Goal: Task Accomplishment & Management: Complete application form

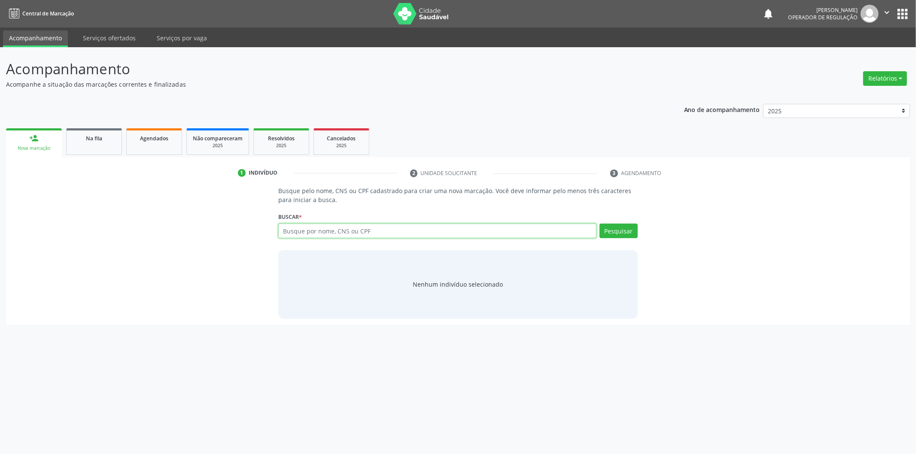
click at [337, 231] on input "text" at bounding box center [437, 231] width 318 height 15
type input "04110568404"
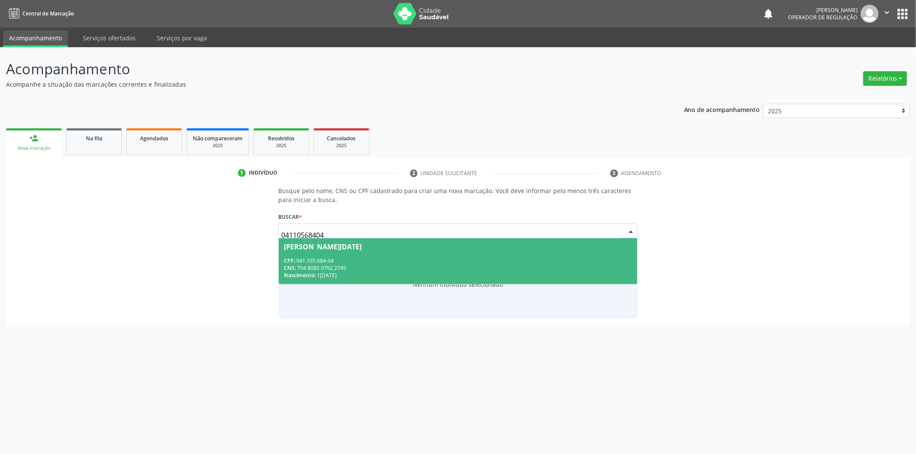
click at [319, 259] on div "CPF: 041.105.684-04" at bounding box center [458, 260] width 348 height 7
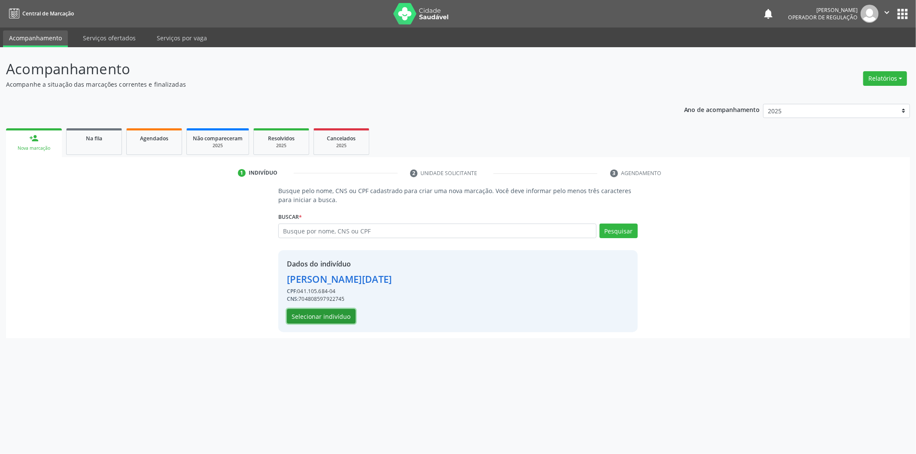
click at [316, 322] on button "Selecionar indivíduo" at bounding box center [321, 316] width 69 height 15
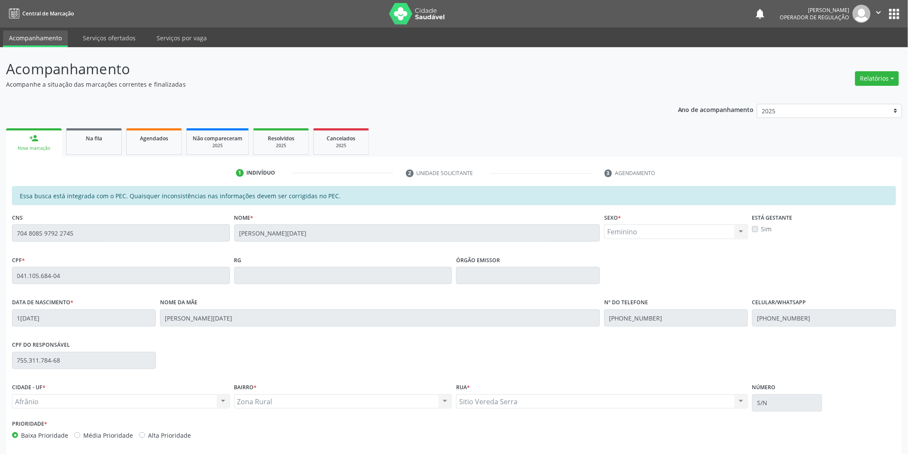
scroll to position [36, 0]
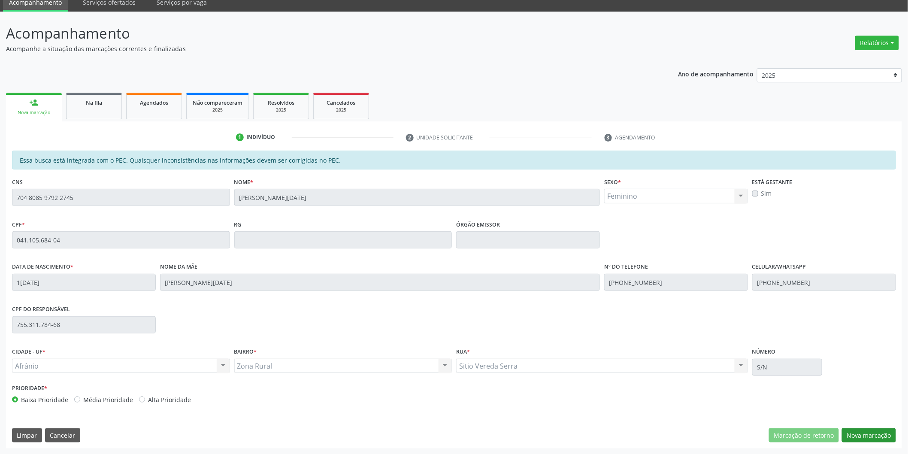
drag, startPoint x: 880, startPoint y: 415, endPoint x: 881, endPoint y: 429, distance: 14.2
click at [880, 419] on div "Essa busca está integrada com o PEC. Quaisquer inconsistências nas informações …" at bounding box center [454, 300] width 896 height 298
click at [881, 429] on button "Nova marcação" at bounding box center [869, 435] width 54 height 15
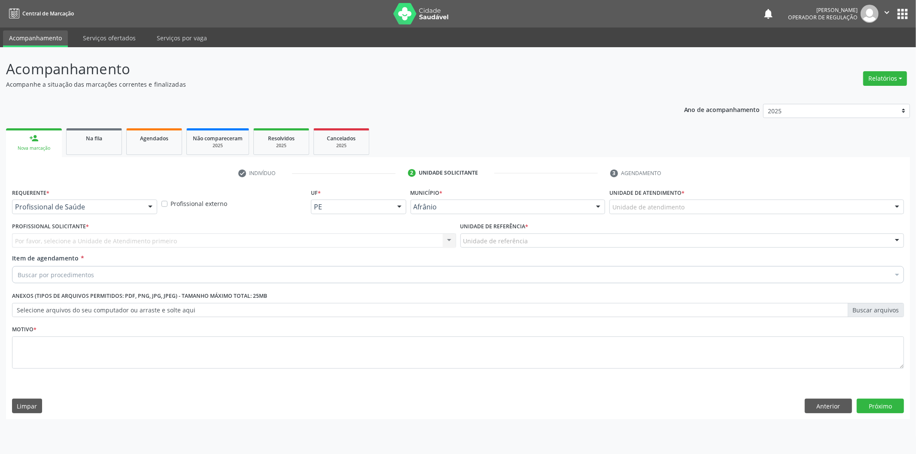
click at [707, 197] on div "Unidade de atendimento * Unidade de atendimento Academia da Saude de Afranio Ac…" at bounding box center [756, 199] width 295 height 27
click at [706, 200] on div "Unidade de atendimento" at bounding box center [756, 207] width 295 height 15
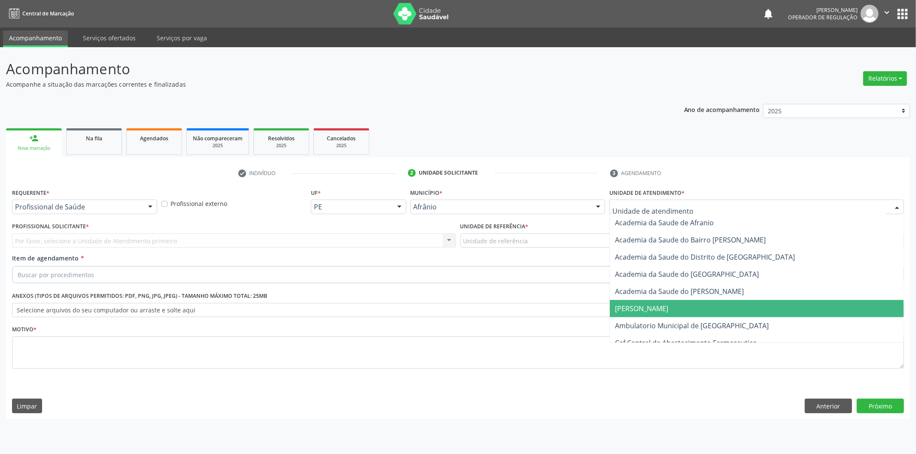
click at [688, 312] on span "[PERSON_NAME]" at bounding box center [757, 308] width 294 height 17
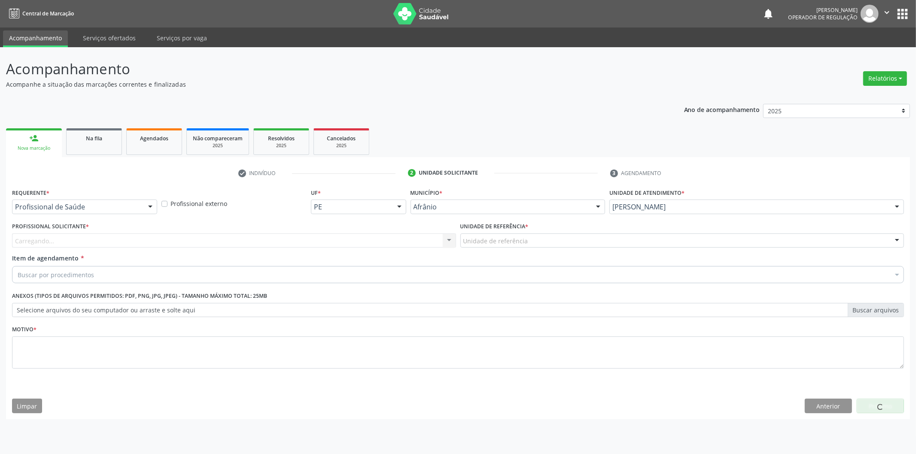
drag, startPoint x: 688, startPoint y: 312, endPoint x: 688, endPoint y: 319, distance: 7.3
click at [688, 325] on div "Requerente * Profissional de Saúde Profissional de Saúde Paciente Nenhum result…" at bounding box center [458, 283] width 892 height 194
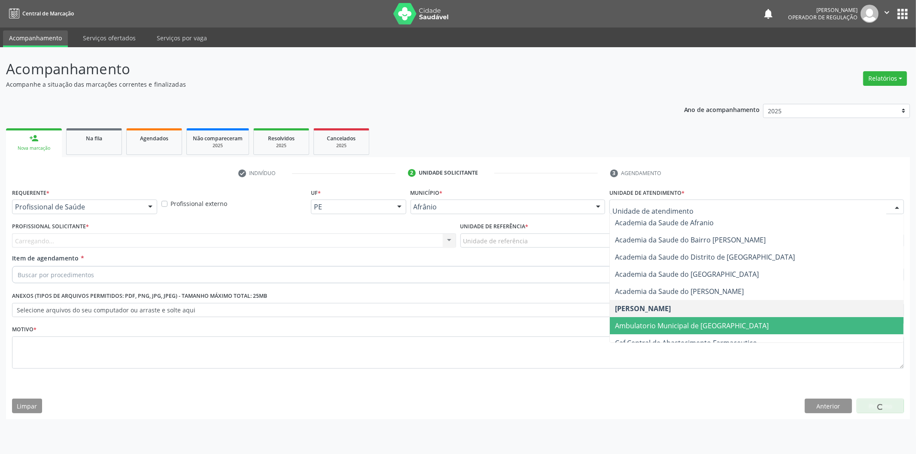
click at [653, 325] on span "Ambulatorio Municipal de [GEOGRAPHIC_DATA]" at bounding box center [692, 325] width 154 height 9
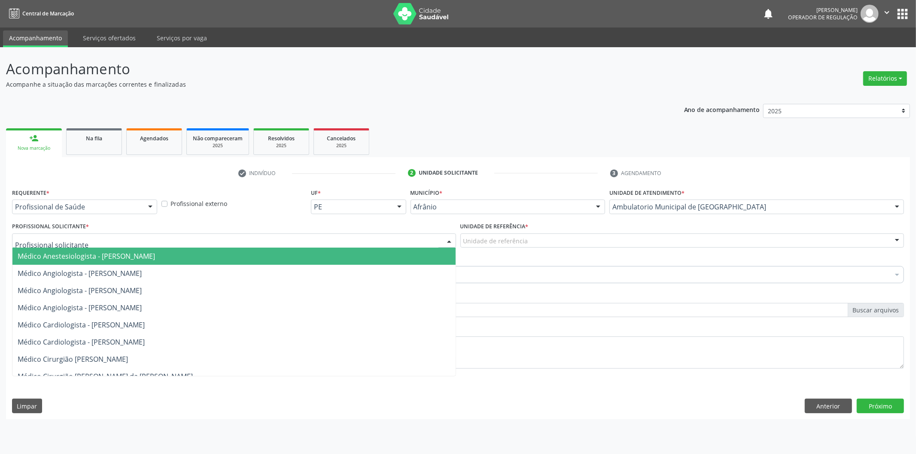
click at [445, 235] on div at bounding box center [449, 241] width 13 height 15
click at [413, 269] on span "Médico Angiologista - [PERSON_NAME]" at bounding box center [233, 273] width 443 height 17
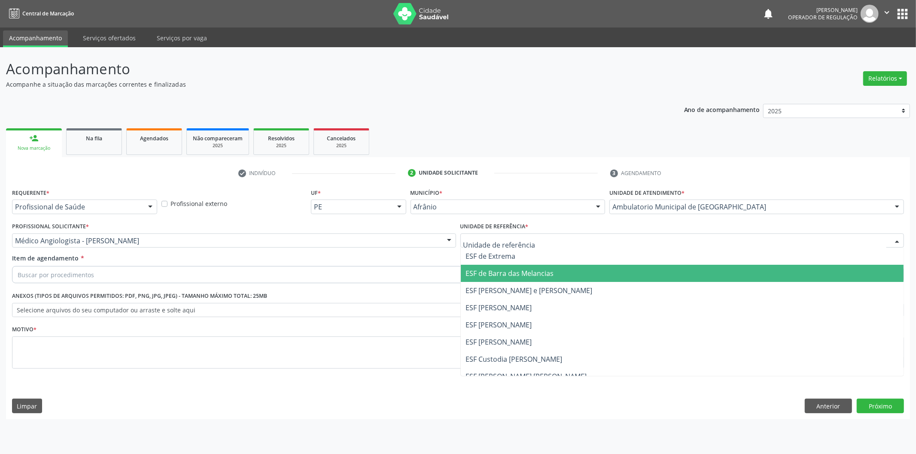
click at [477, 275] on span "ESF de Barra das Melancias" at bounding box center [510, 273] width 88 height 9
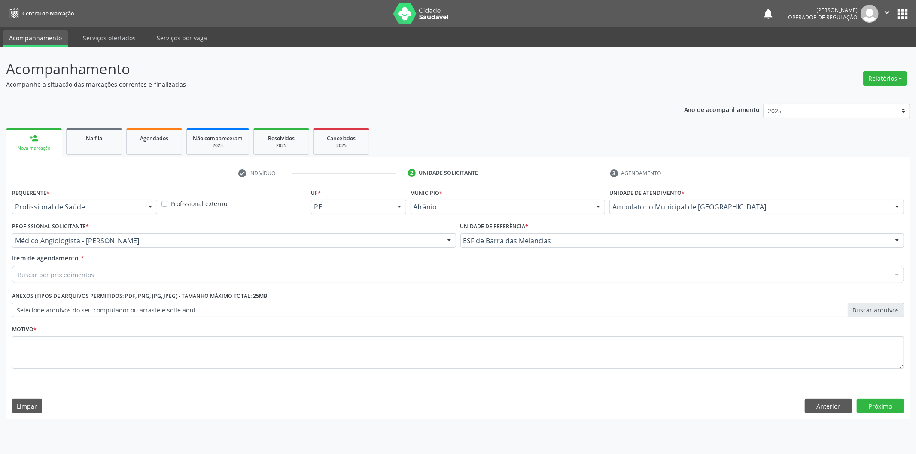
click at [452, 267] on div "Buscar por procedimentos" at bounding box center [458, 274] width 892 height 17
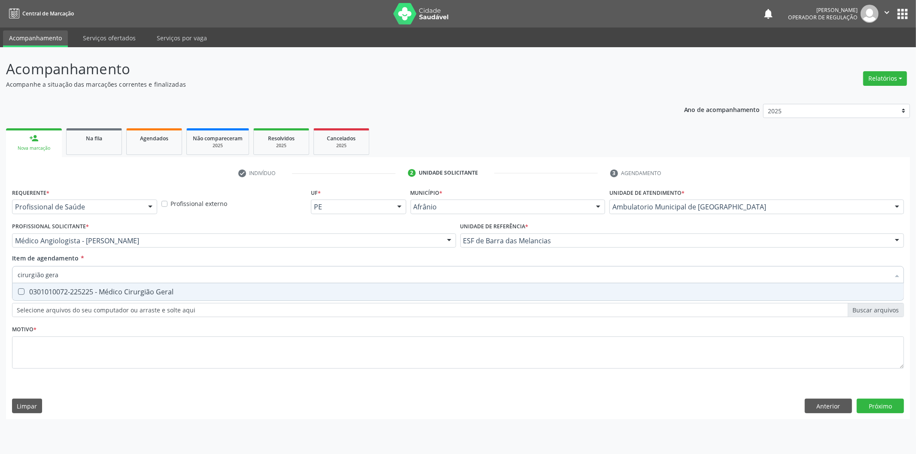
type input "cirurgião geral"
click at [444, 267] on input "cirurgião geral" at bounding box center [454, 274] width 872 height 17
click at [448, 290] on div "0301010072-225225 - Médico Cirurgião Geral" at bounding box center [458, 292] width 881 height 7
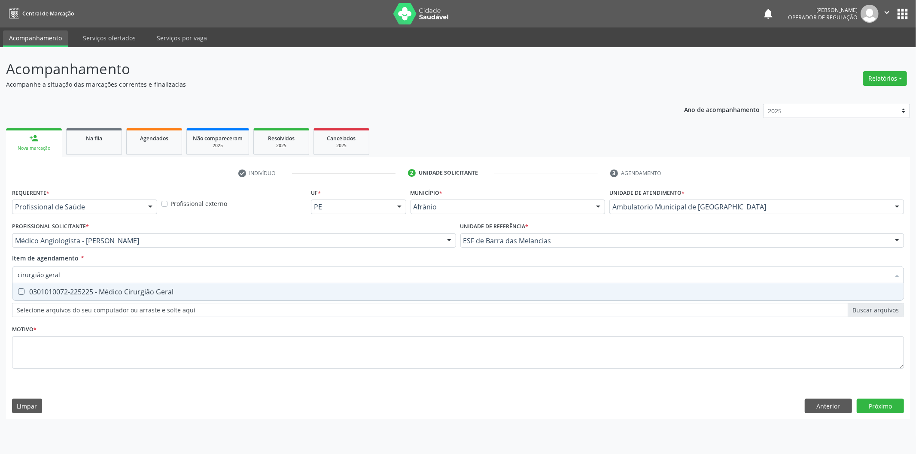
checkbox Geral "true"
click at [295, 351] on div "Requerente * Profissional de Saúde Profissional de Saúde Paciente Nenhum result…" at bounding box center [458, 283] width 892 height 194
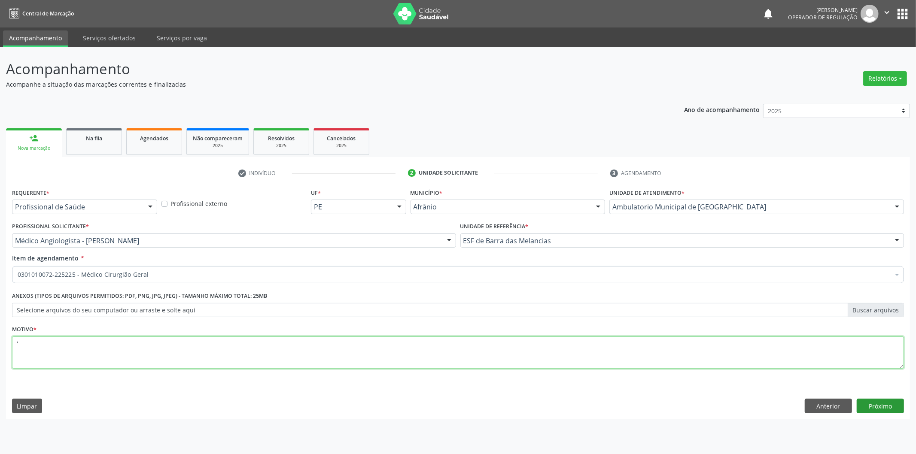
type textarea "'"
click at [861, 402] on button "Próximo" at bounding box center [880, 406] width 47 height 15
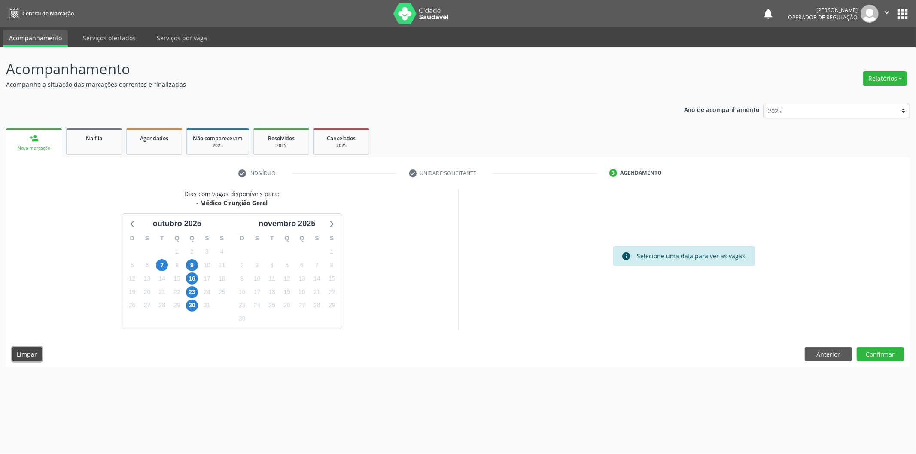
click at [33, 352] on button "Limpar" at bounding box center [27, 354] width 30 height 15
click at [32, 353] on button "Limpar" at bounding box center [27, 354] width 30 height 15
click at [834, 359] on button "Anterior" at bounding box center [828, 354] width 47 height 15
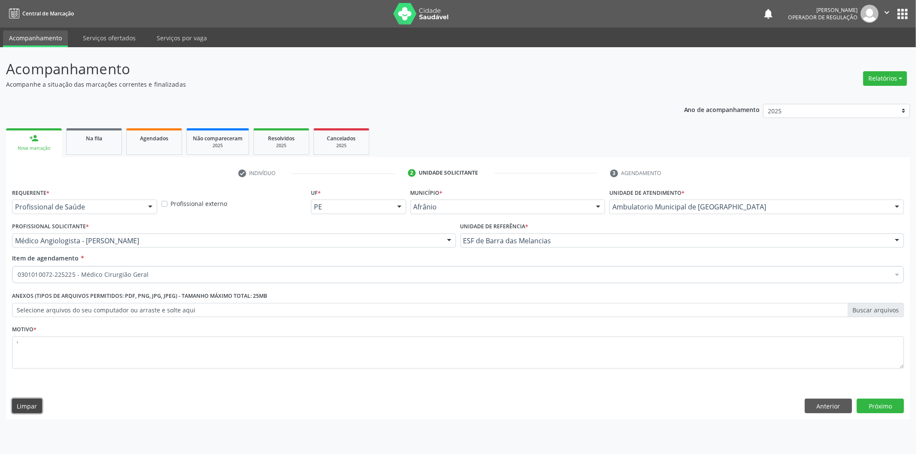
click at [40, 400] on button "Limpar" at bounding box center [27, 406] width 30 height 15
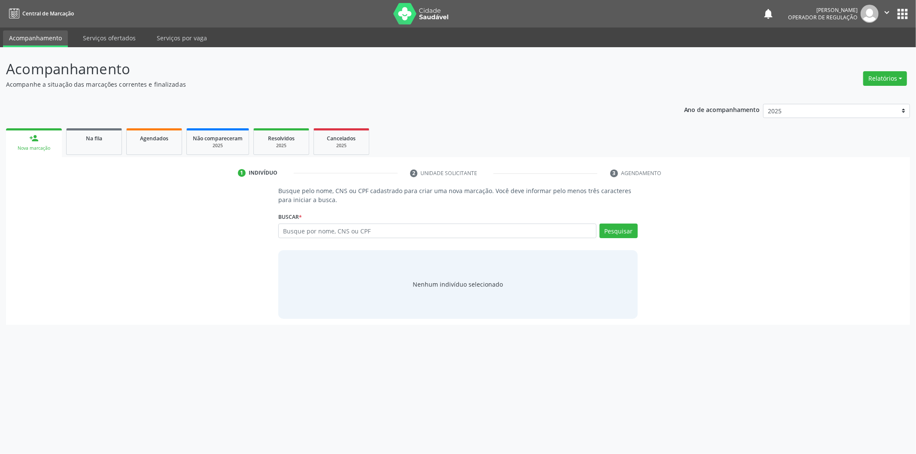
click at [303, 228] on input "text" at bounding box center [437, 231] width 318 height 15
type input "04110568404"
click at [610, 230] on button "Pesquisar" at bounding box center [618, 231] width 38 height 15
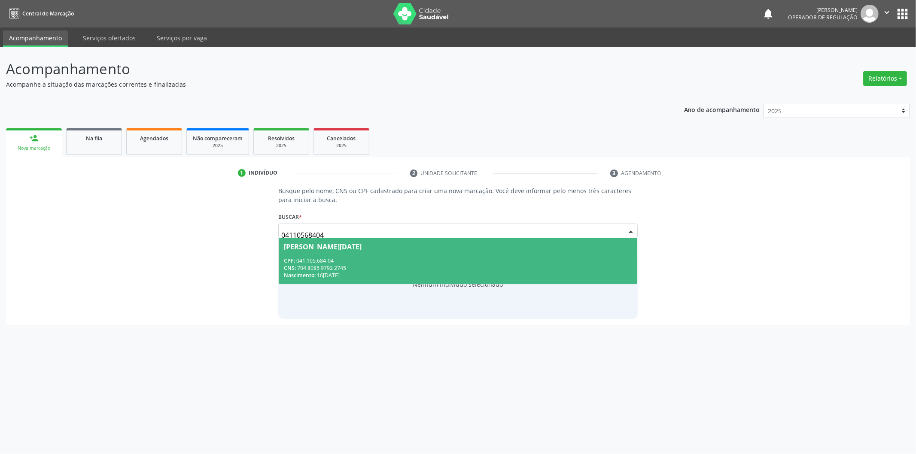
click at [520, 247] on div "[PERSON_NAME][DATE]" at bounding box center [458, 246] width 348 height 7
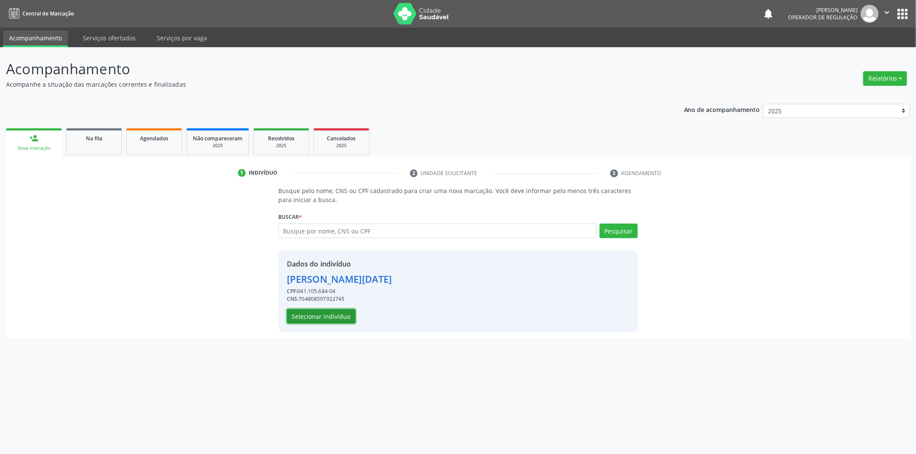
click at [319, 316] on button "Selecionar indivíduo" at bounding box center [321, 316] width 69 height 15
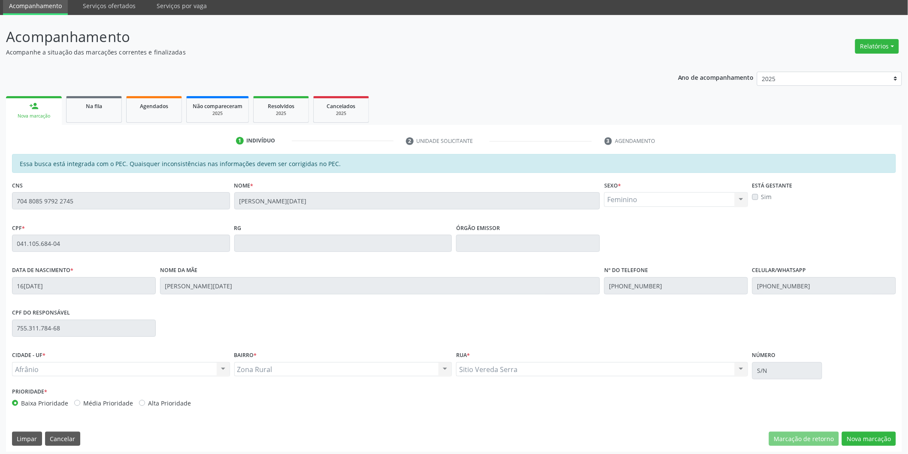
scroll to position [36, 0]
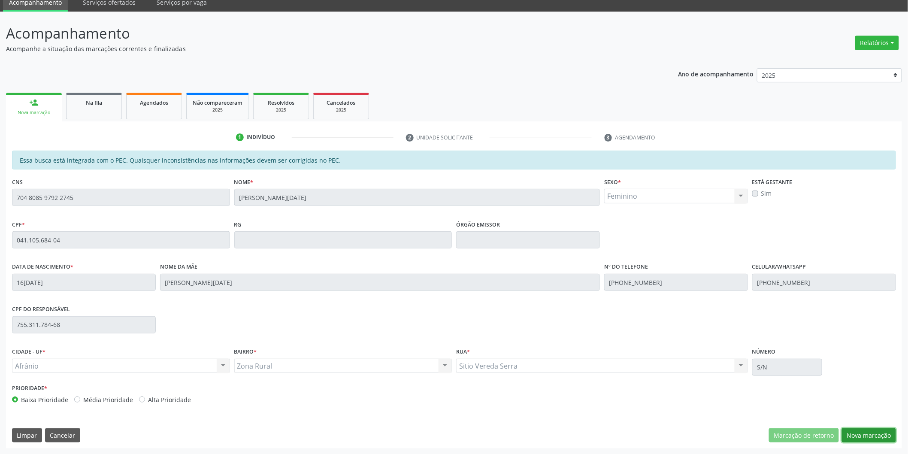
click at [862, 431] on button "Nova marcação" at bounding box center [869, 435] width 54 height 15
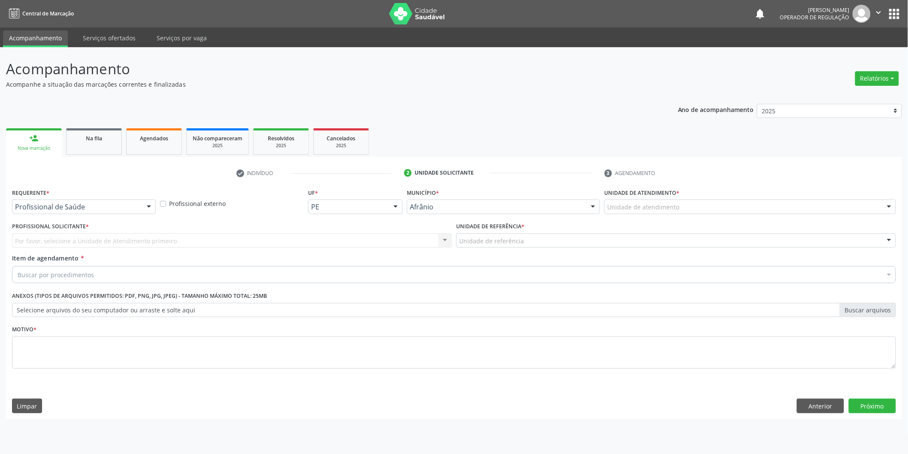
scroll to position [0, 0]
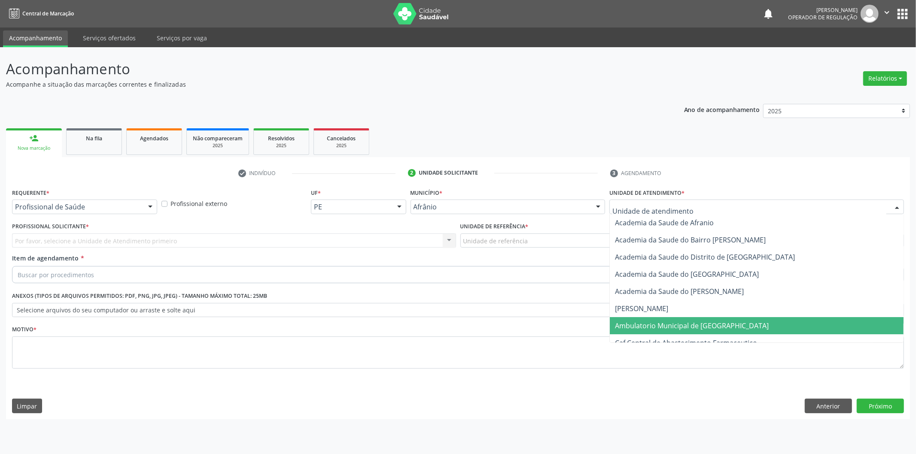
click at [683, 325] on span "Ambulatorio Municipal de [GEOGRAPHIC_DATA]" at bounding box center [692, 325] width 154 height 9
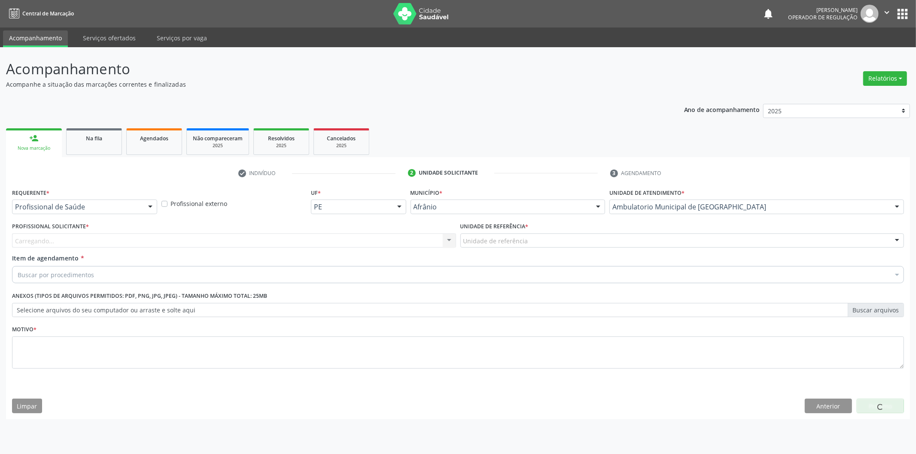
click at [586, 242] on div "Unidade de referência" at bounding box center [682, 241] width 444 height 15
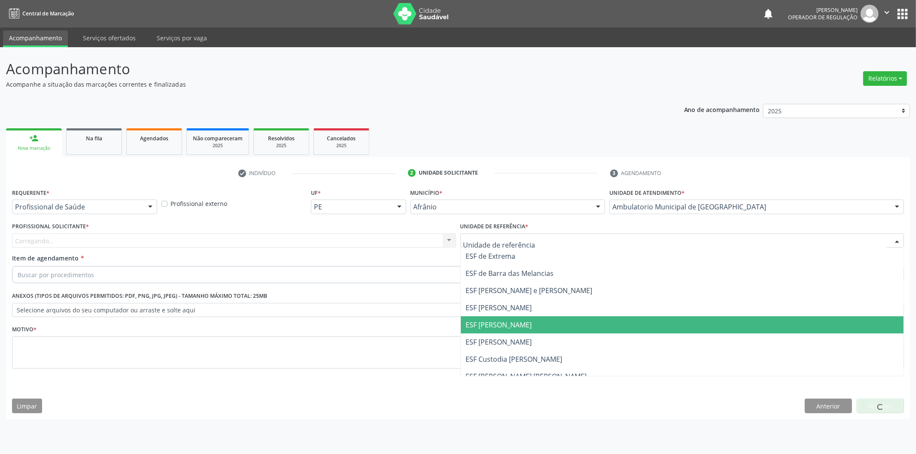
click at [516, 329] on span "ESF [PERSON_NAME]" at bounding box center [682, 324] width 443 height 17
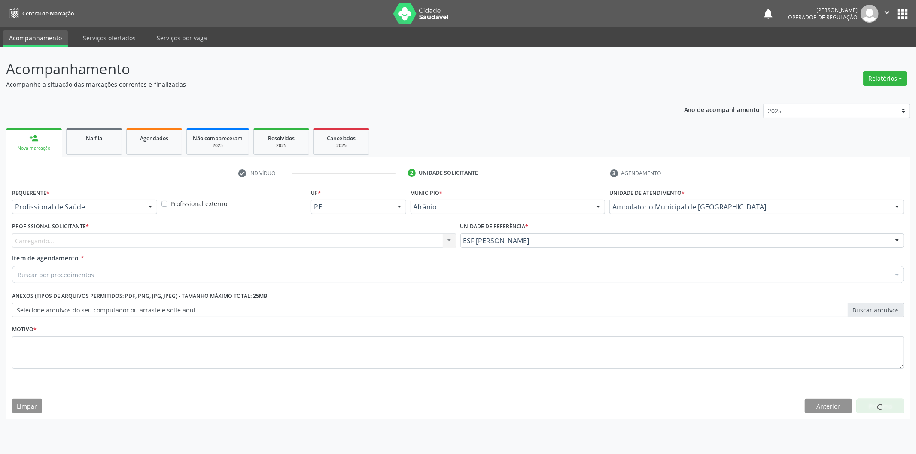
click at [353, 239] on div "Carregando... Nenhum resultado encontrado para: " " Não há nenhuma opção para s…" at bounding box center [234, 241] width 444 height 15
click at [347, 239] on div "Profissional solicitante" at bounding box center [234, 241] width 444 height 15
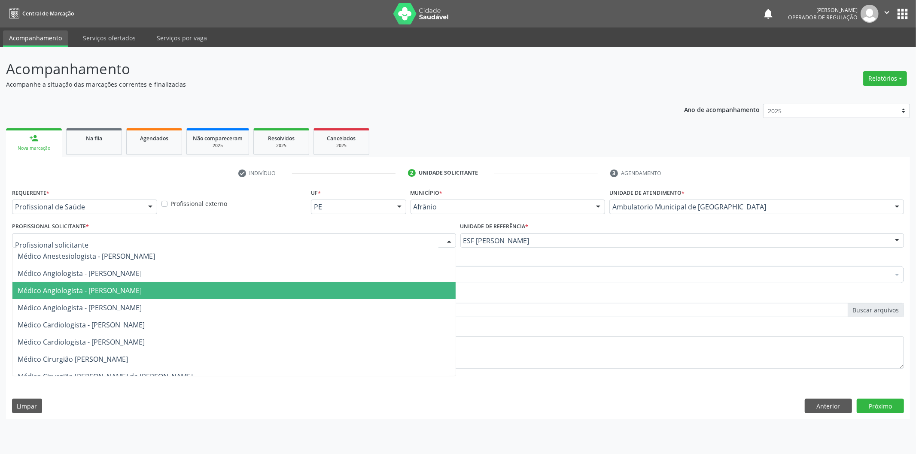
click at [250, 288] on span "Médico Angiologista - [PERSON_NAME]" at bounding box center [233, 290] width 443 height 17
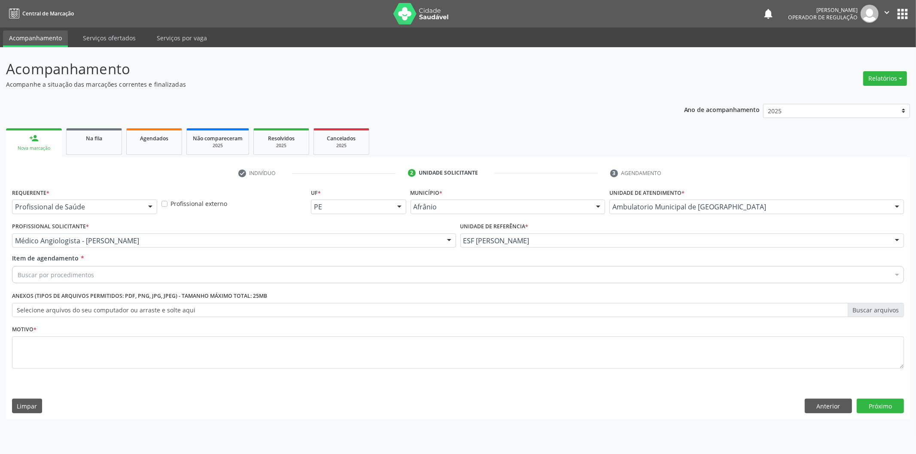
click at [200, 278] on div "Buscar por procedimentos" at bounding box center [458, 274] width 892 height 17
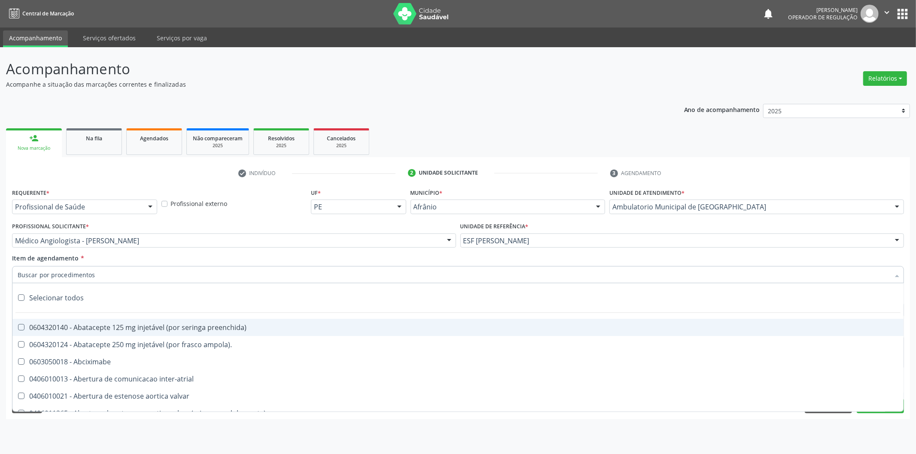
paste input "cirurgião geral"
type input "cirurgião geral"
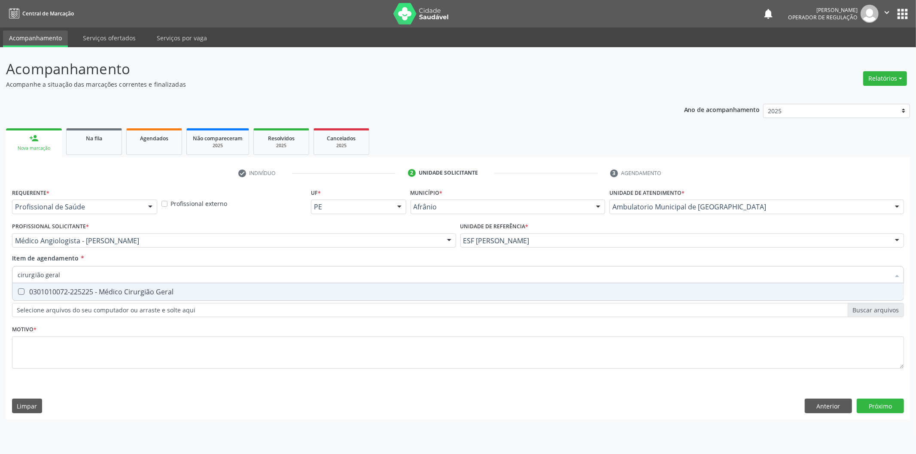
click at [190, 286] on span "0301010072-225225 - Médico Cirurgião Geral" at bounding box center [457, 291] width 891 height 17
checkbox Geral "true"
click at [186, 357] on div "Requerente * Profissional de Saúde Profissional de Saúde Paciente Nenhum result…" at bounding box center [458, 283] width 892 height 194
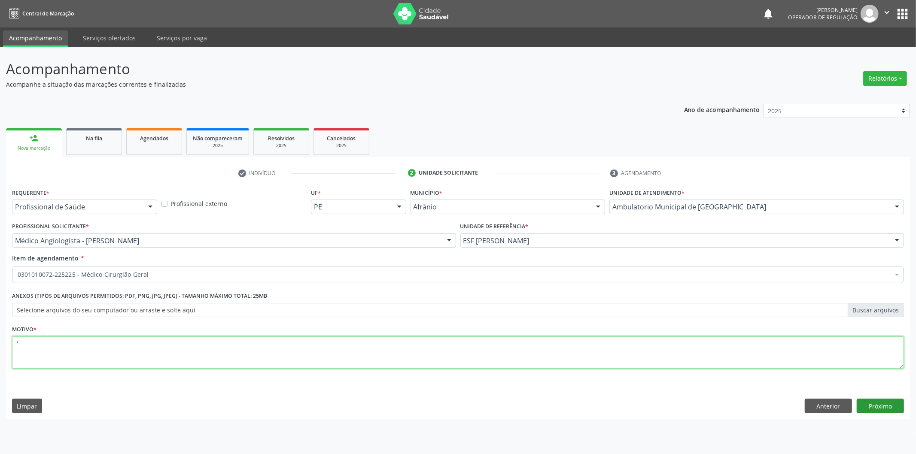
type textarea "'"
click at [875, 405] on button "Próximo" at bounding box center [880, 406] width 47 height 15
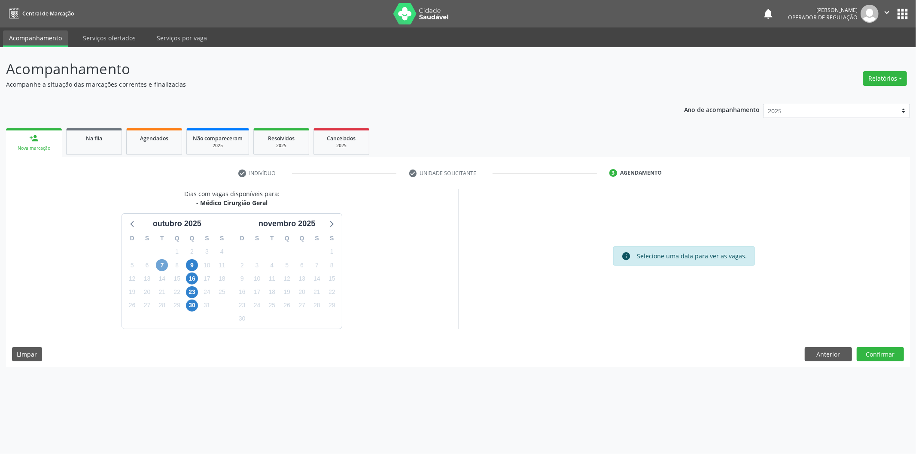
click at [162, 262] on span "7" at bounding box center [162, 265] width 12 height 12
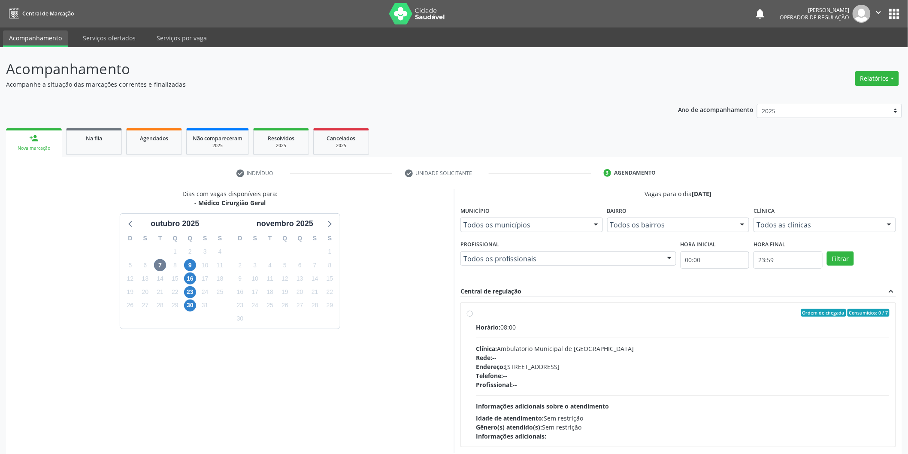
click at [907, 9] on nav "Central de Marcação notifications [PERSON_NAME] Operador de regulação  Configu…" at bounding box center [454, 13] width 908 height 27
click at [895, 15] on button "apps" at bounding box center [894, 13] width 15 height 15
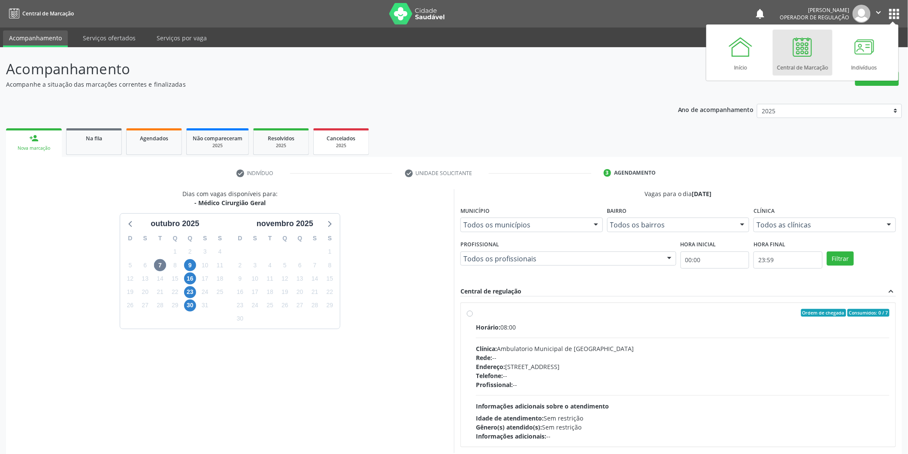
click at [338, 141] on div "Cancelados" at bounding box center [341, 138] width 43 height 9
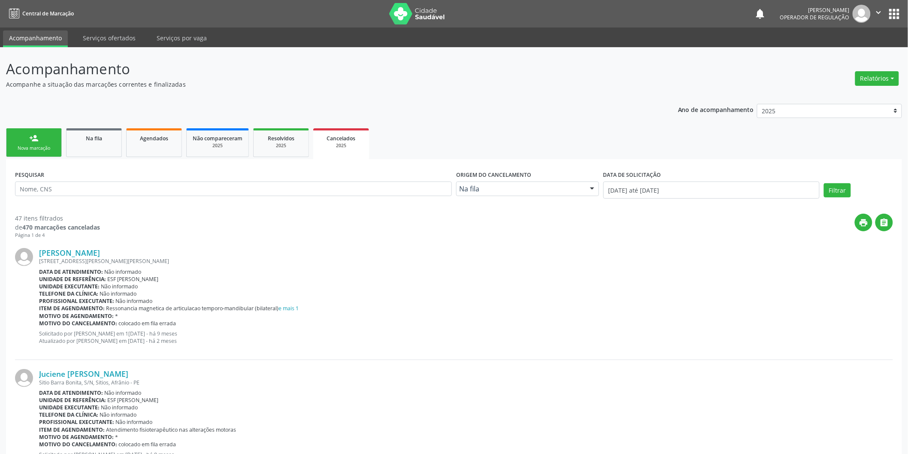
click at [55, 152] on link "person_add Nova marcação" at bounding box center [34, 142] width 56 height 29
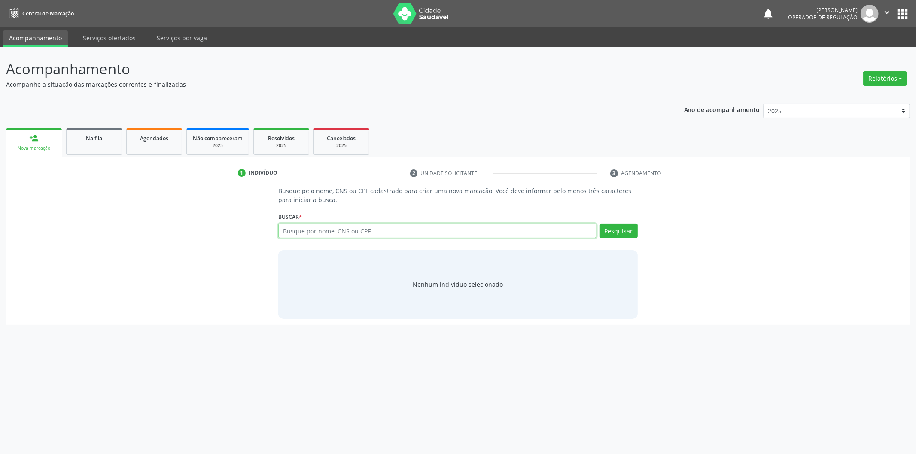
click at [368, 235] on input "text" at bounding box center [437, 231] width 318 height 15
type input "09479311470"
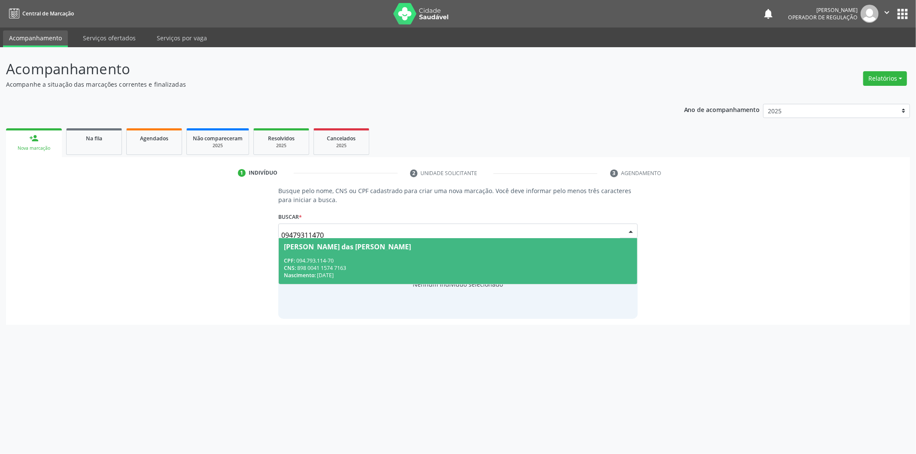
click at [379, 252] on span "[PERSON_NAME] das [PERSON_NAME] CPF: 094.793.114-70 CNS: 898 0041 1574 7163 Nas…" at bounding box center [458, 261] width 358 height 46
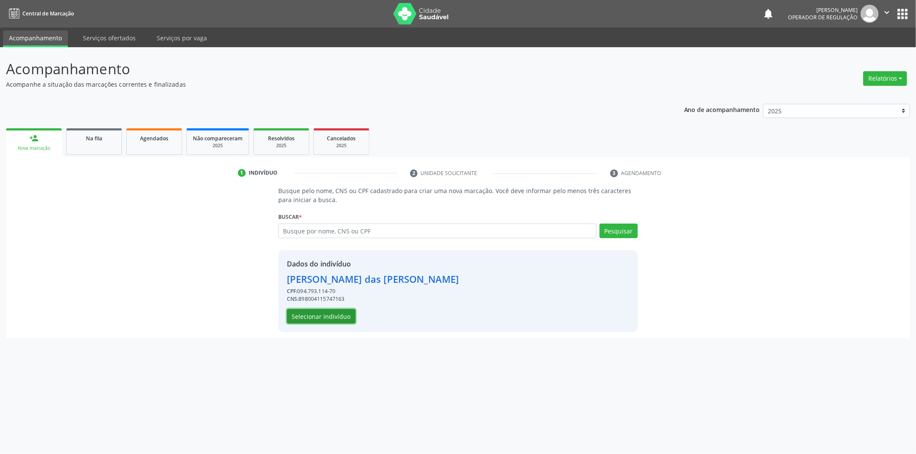
click at [352, 319] on button "Selecionar indivíduo" at bounding box center [321, 316] width 69 height 15
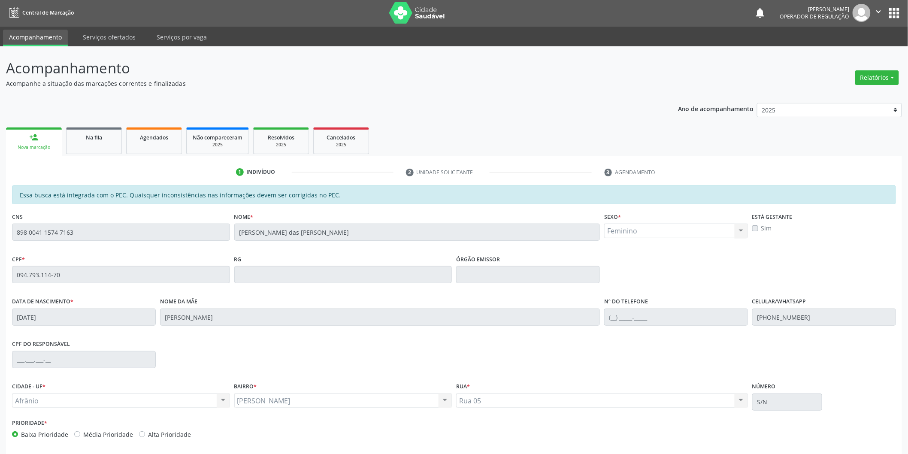
scroll to position [36, 0]
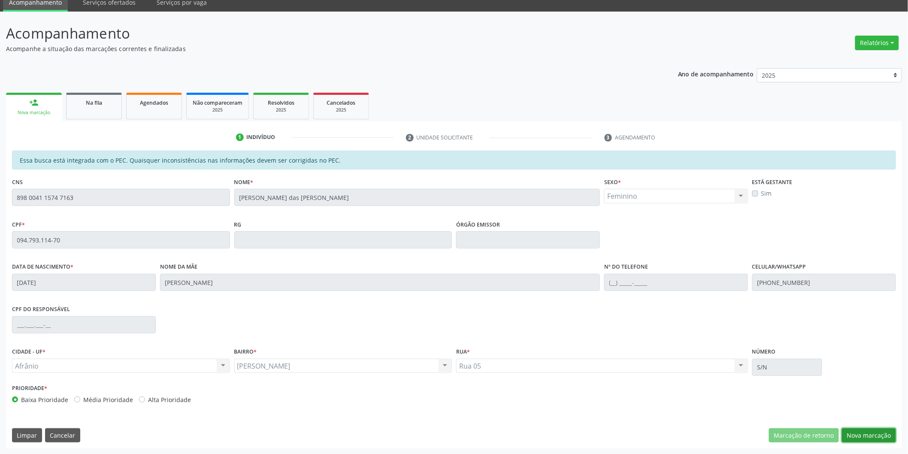
click at [872, 435] on button "Nova marcação" at bounding box center [869, 435] width 54 height 15
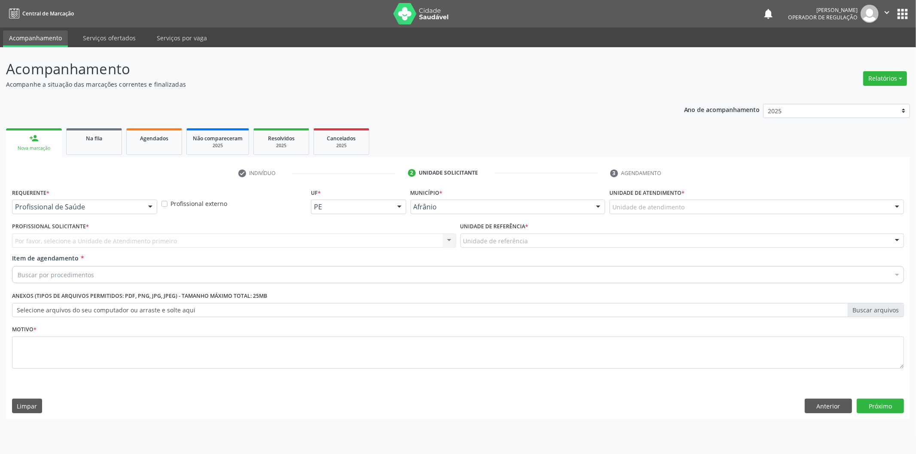
click at [704, 215] on div "Unidade de atendimento * Unidade de atendimento Academia da Saude de Afranio Ac…" at bounding box center [756, 202] width 299 height 33
click at [712, 204] on div "Unidade de atendimento" at bounding box center [756, 207] width 295 height 15
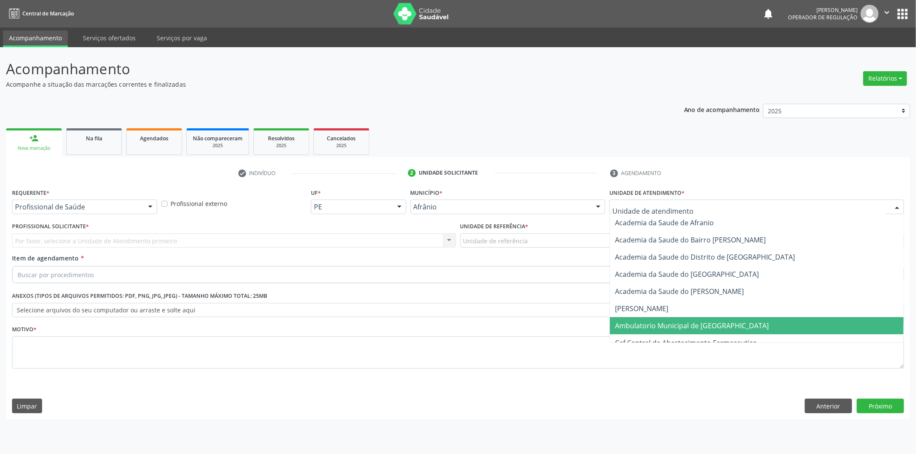
click at [659, 328] on span "Ambulatorio Municipal de [GEOGRAPHIC_DATA]" at bounding box center [692, 325] width 154 height 9
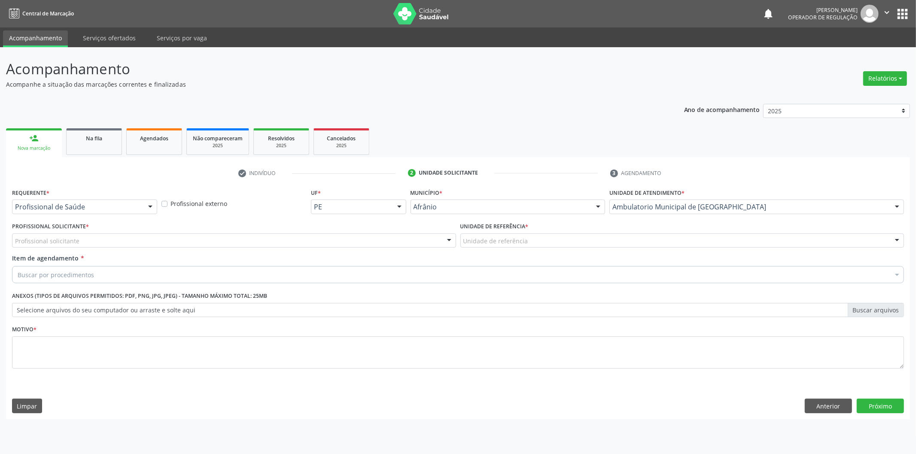
click at [255, 246] on div "Profissional solicitante" at bounding box center [234, 241] width 444 height 15
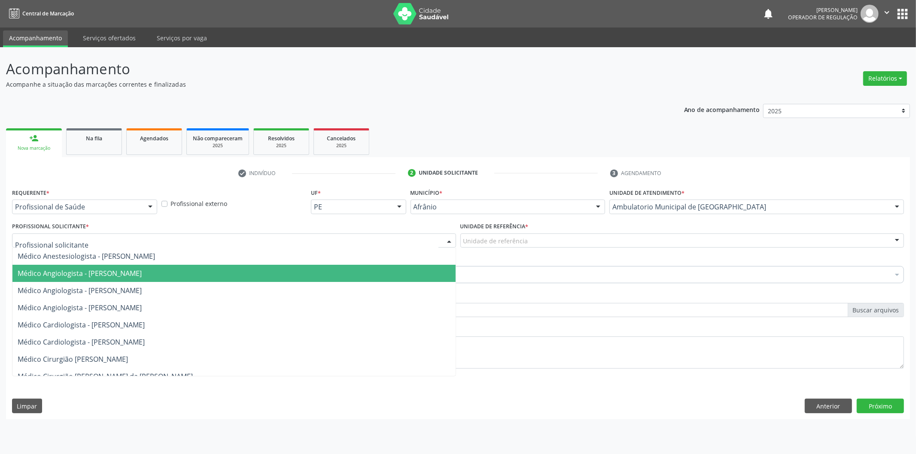
click at [271, 277] on span "Médico Angiologista - [PERSON_NAME]" at bounding box center [233, 273] width 443 height 17
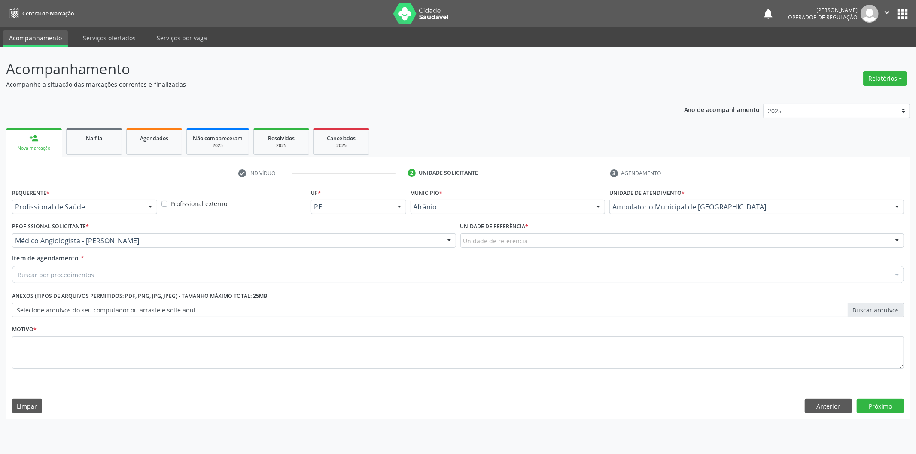
click at [504, 246] on div "Unidade de referência" at bounding box center [682, 241] width 444 height 15
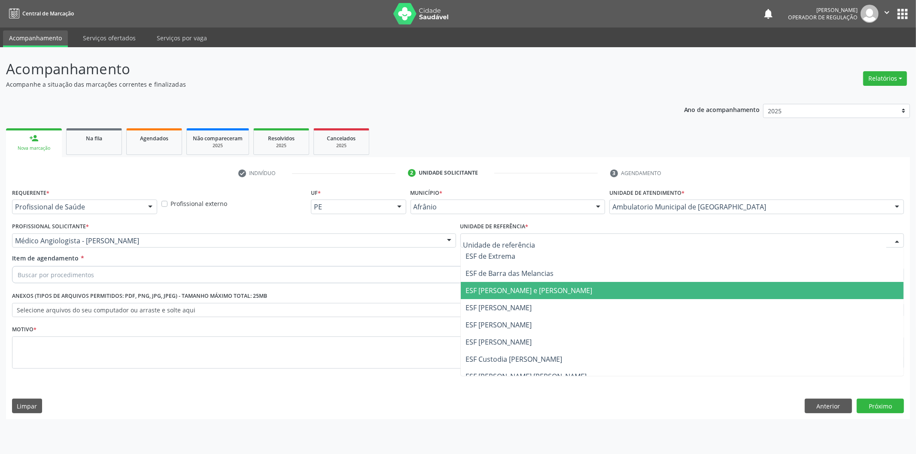
click at [507, 292] on span "ESF [PERSON_NAME] e [PERSON_NAME]" at bounding box center [529, 290] width 127 height 9
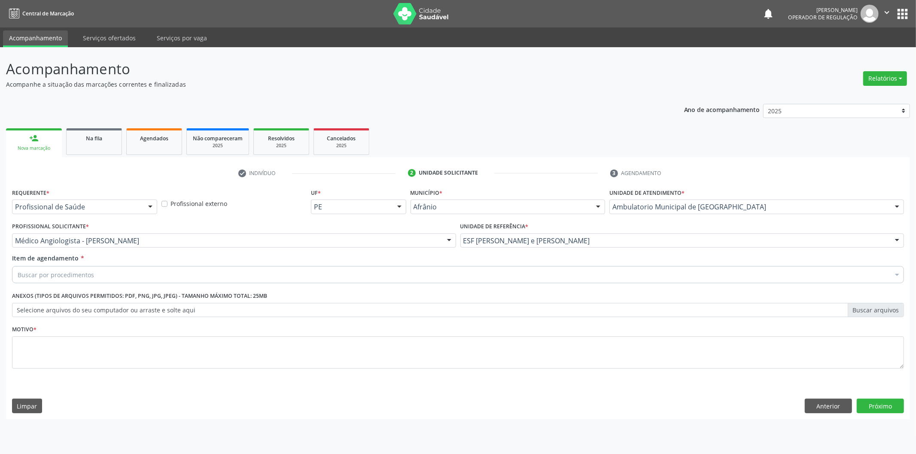
click at [450, 278] on div "Buscar por procedimentos" at bounding box center [458, 274] width 892 height 17
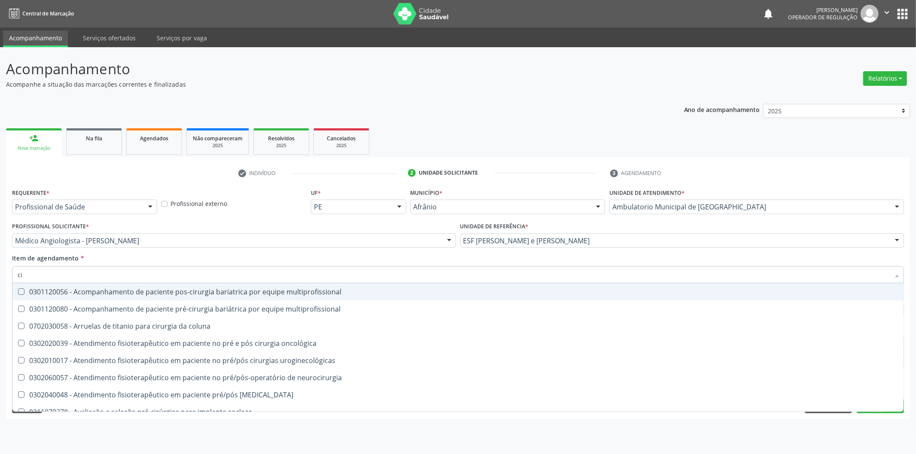
type input "c"
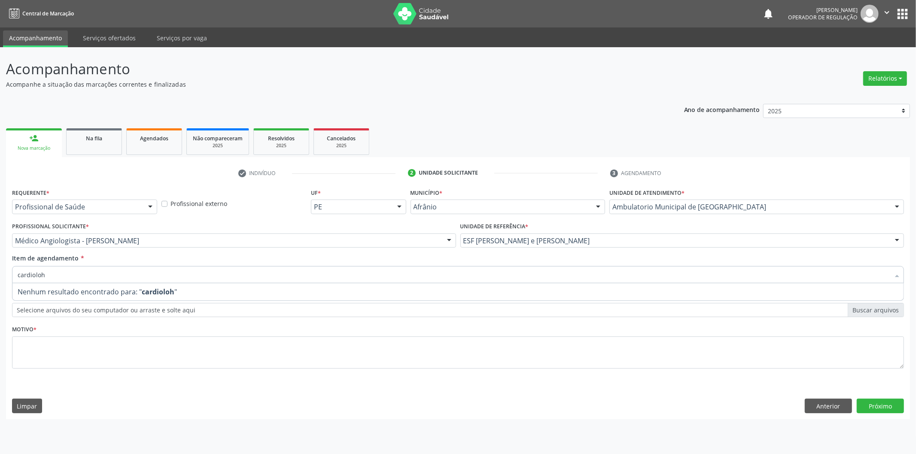
type input "cardiolo"
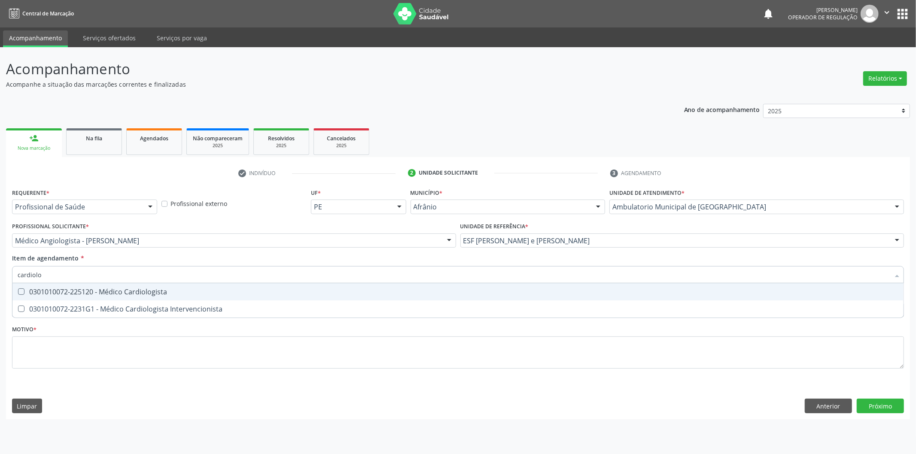
click at [386, 286] on span "0301010072-225120 - Médico Cardiologista" at bounding box center [457, 291] width 891 height 17
checkbox Cardiologista "true"
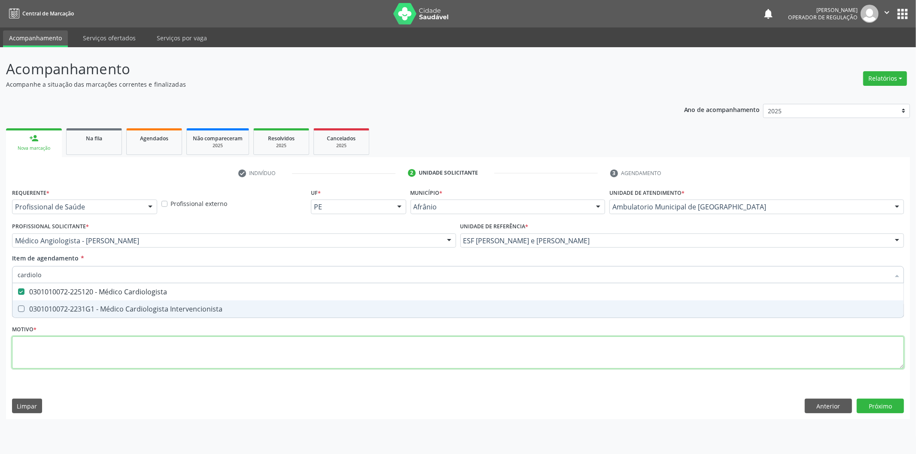
click at [380, 346] on div "Requerente * Profissional de Saúde Profissional de Saúde Paciente Nenhum result…" at bounding box center [458, 283] width 892 height 194
checkbox Intervencionista "true"
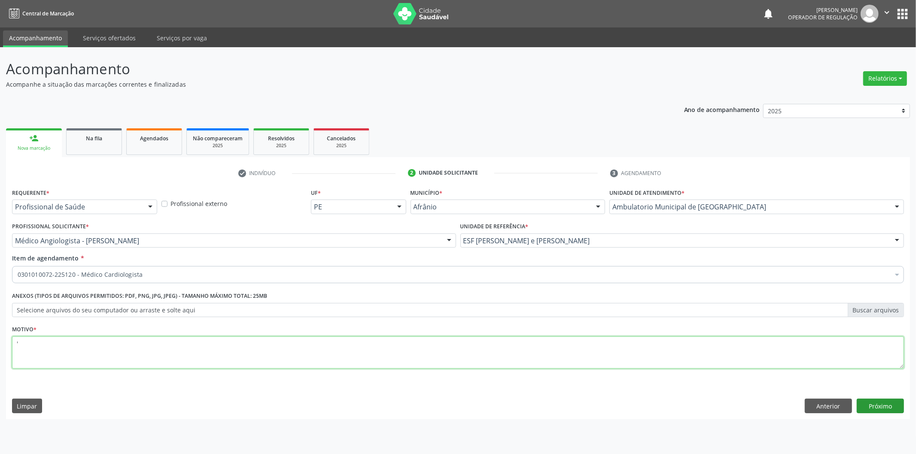
type textarea "'"
click at [865, 409] on button "Próximo" at bounding box center [880, 406] width 47 height 15
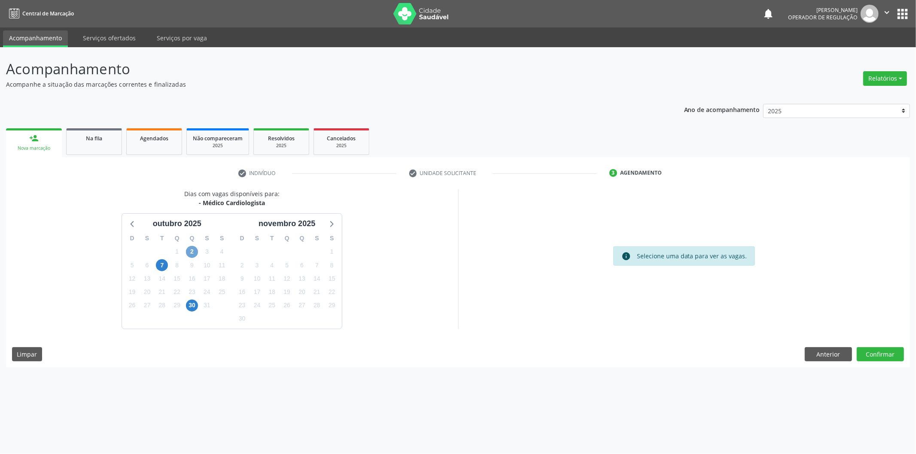
click at [188, 249] on span "2" at bounding box center [192, 252] width 12 height 12
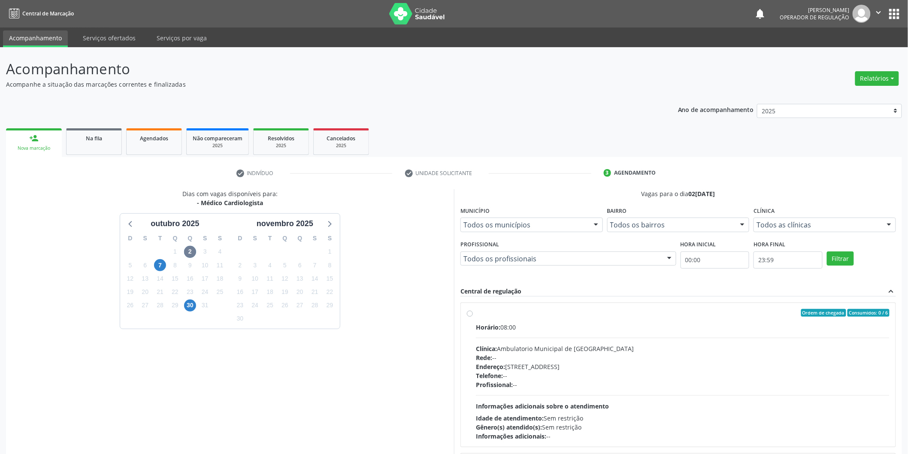
click at [516, 307] on div "Ordem de chegada Consumidos: 0 / 6 Horário: 08:00 Clínica: Ambulatorio Municipa…" at bounding box center [678, 375] width 435 height 144
radio input "true"
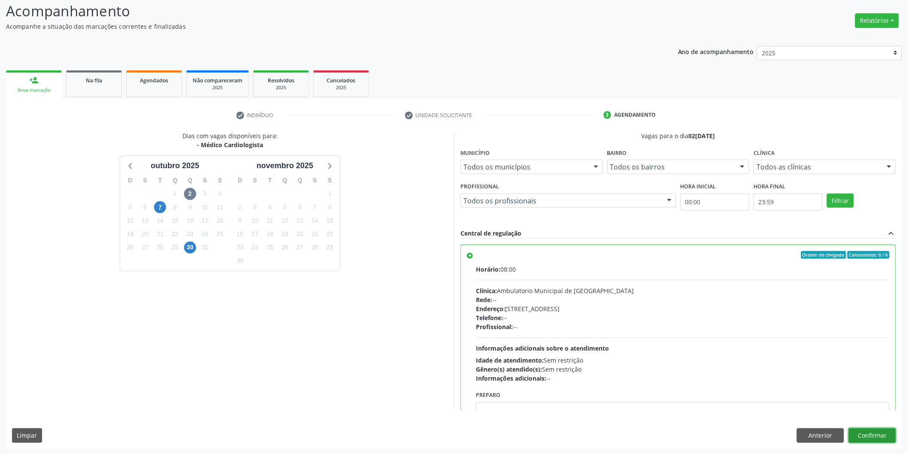
click at [877, 434] on button "Confirmar" at bounding box center [872, 435] width 47 height 15
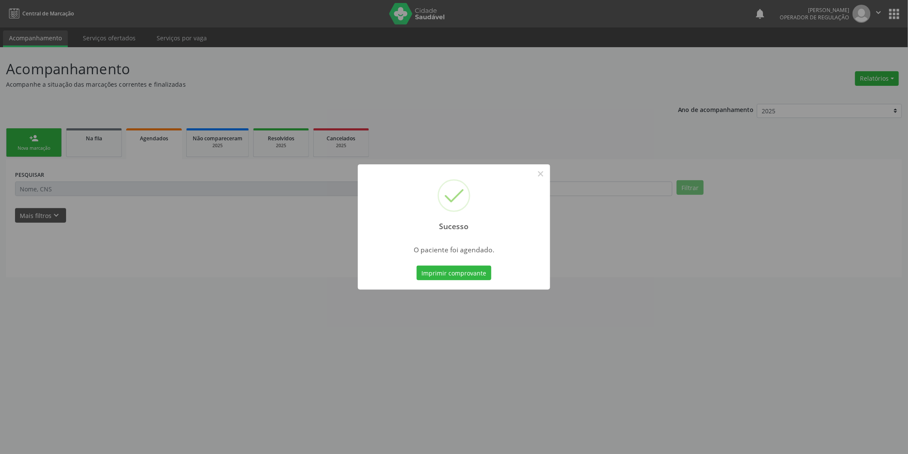
scroll to position [0, 0]
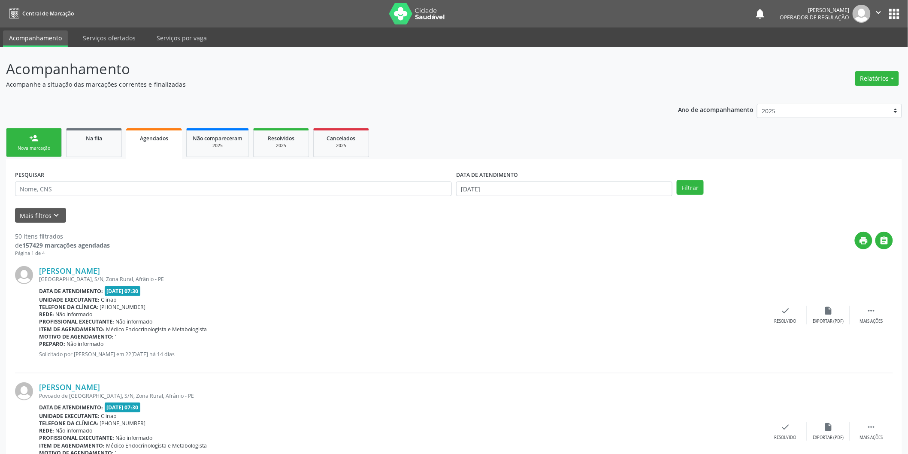
click at [35, 146] on div "Nova marcação" at bounding box center [33, 148] width 43 height 6
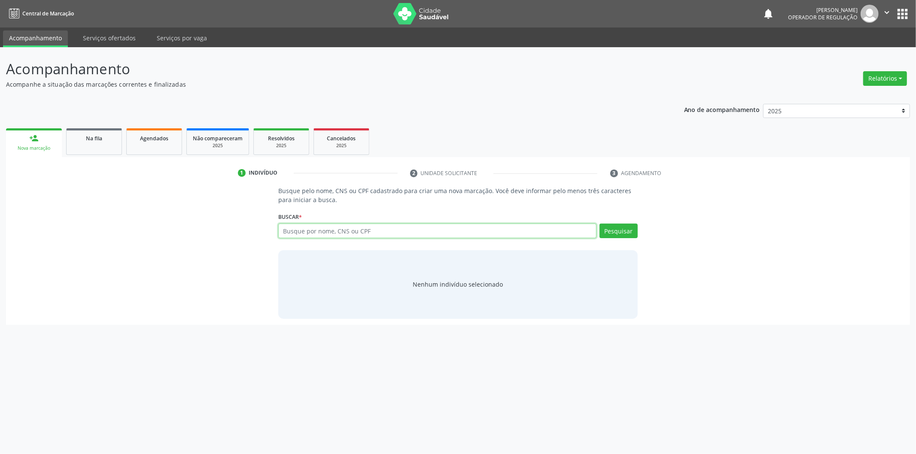
click at [341, 237] on input "text" at bounding box center [437, 231] width 318 height 15
type input "9"
type input "39826406449"
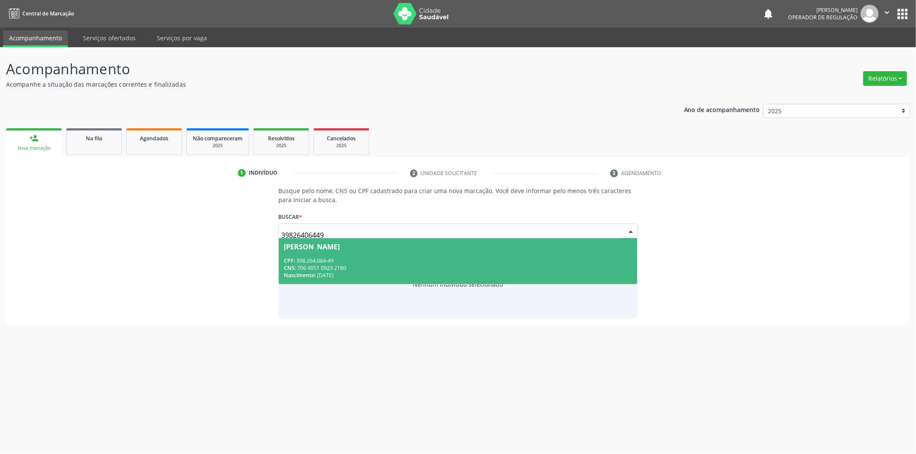
click at [453, 243] on div "[PERSON_NAME]" at bounding box center [458, 246] width 348 height 7
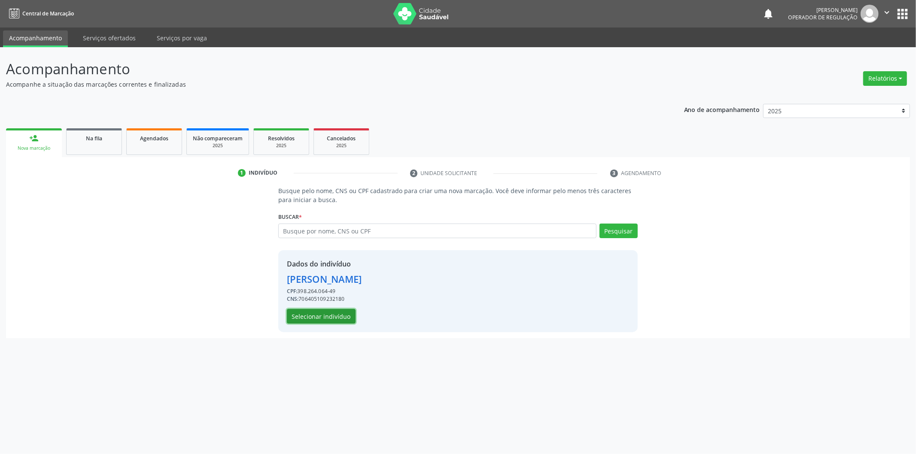
click at [319, 313] on button "Selecionar indivíduo" at bounding box center [321, 316] width 69 height 15
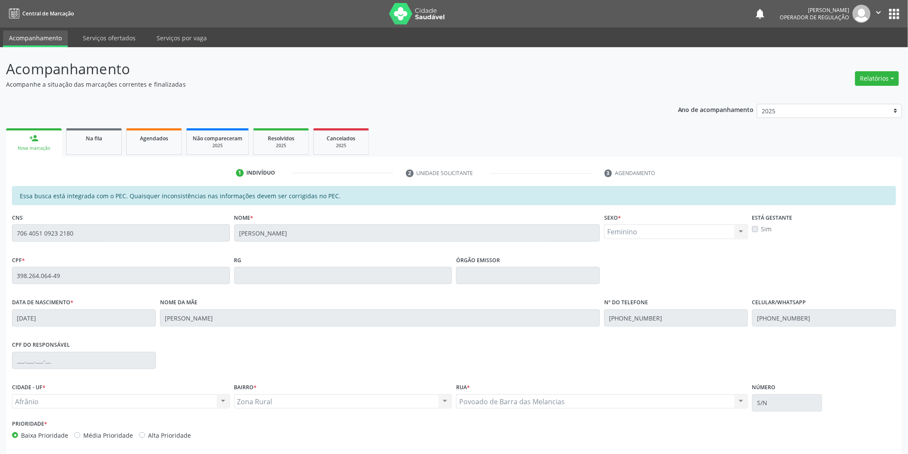
scroll to position [36, 0]
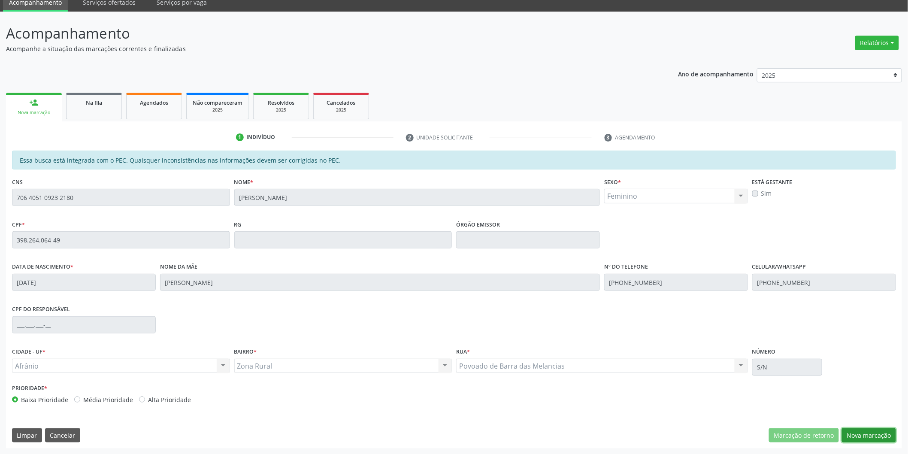
click at [875, 436] on button "Nova marcação" at bounding box center [869, 435] width 54 height 15
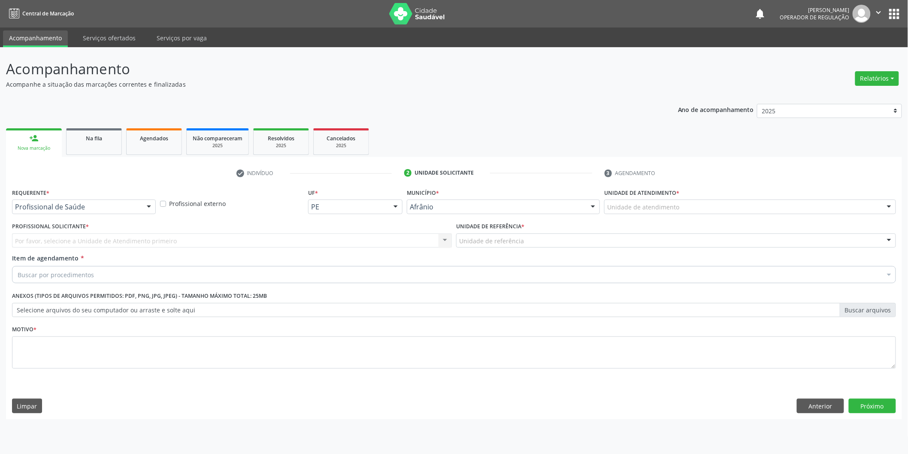
scroll to position [0, 0]
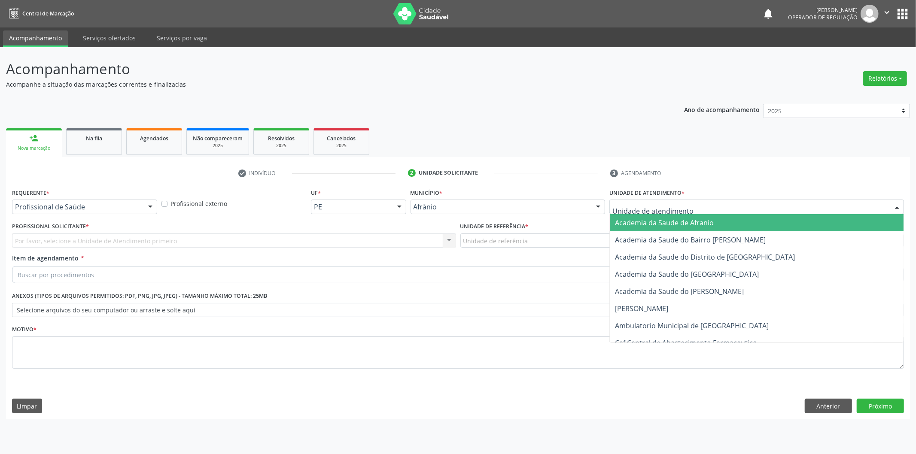
click at [839, 210] on div at bounding box center [756, 207] width 295 height 15
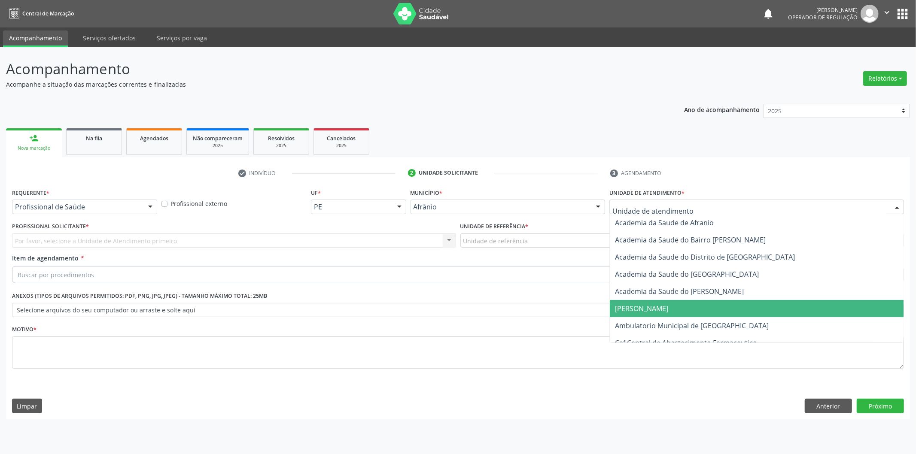
click at [791, 311] on span "[PERSON_NAME]" at bounding box center [757, 308] width 294 height 17
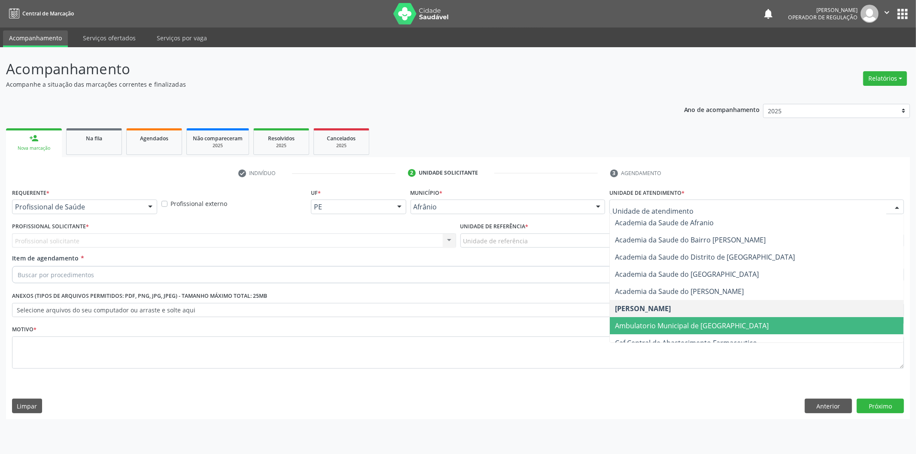
click at [730, 318] on span "Ambulatorio Municipal de [GEOGRAPHIC_DATA]" at bounding box center [757, 325] width 294 height 17
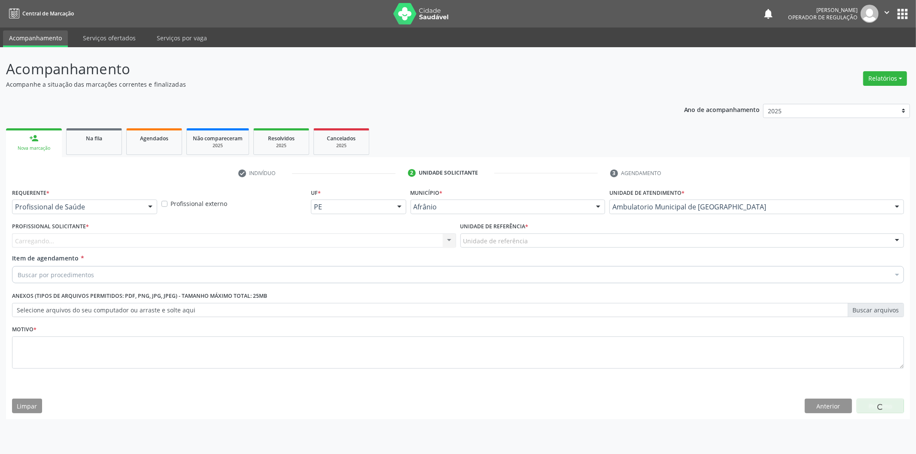
click at [407, 240] on div "Carregando... Nenhum resultado encontrado para: " " Não há nenhuma opção para s…" at bounding box center [234, 241] width 444 height 15
click at [409, 240] on div "Carregando... Nenhum resultado encontrado para: " " Não há nenhuma opção para s…" at bounding box center [234, 241] width 444 height 15
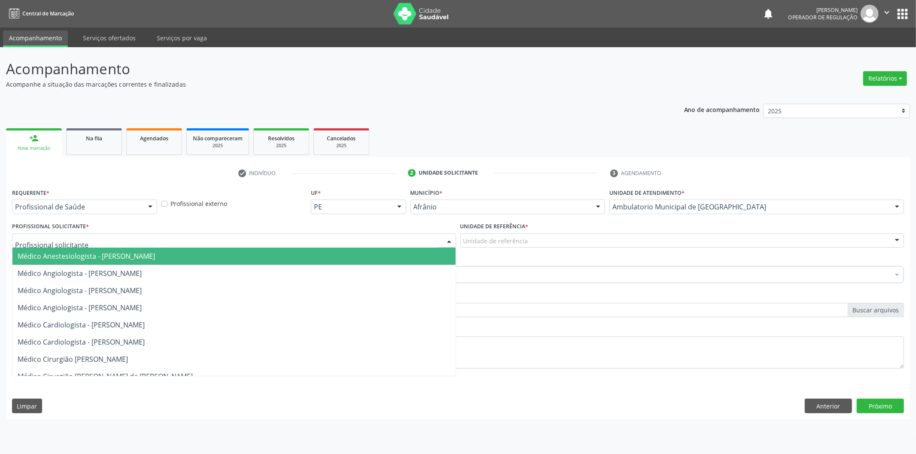
click at [409, 240] on div at bounding box center [234, 241] width 444 height 15
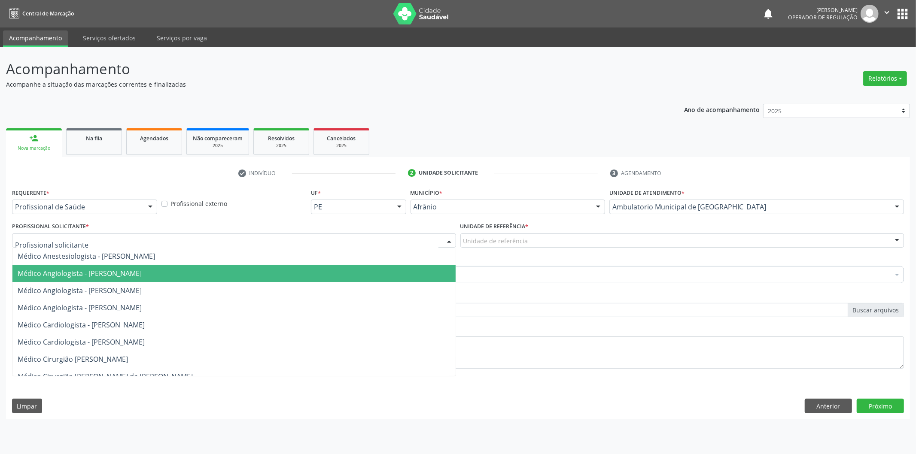
click at [361, 280] on span "Médico Angiologista - [PERSON_NAME]" at bounding box center [233, 273] width 443 height 17
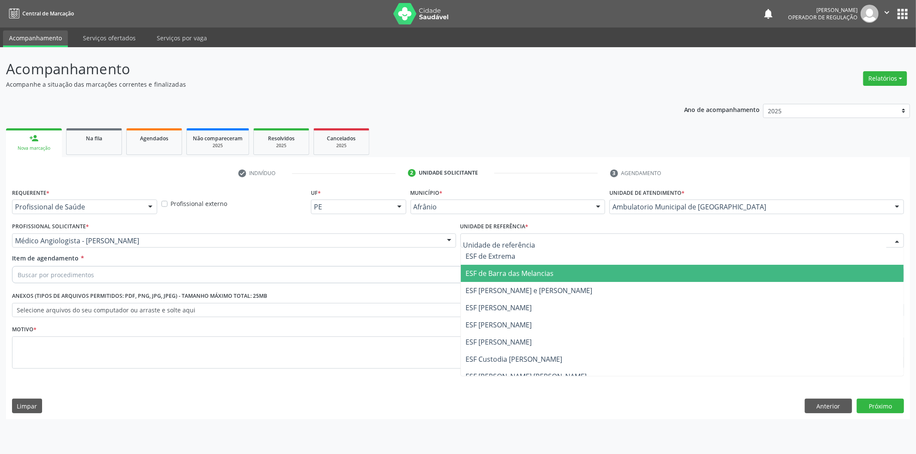
click at [489, 277] on span "ESF de Barra das Melancias" at bounding box center [510, 273] width 88 height 9
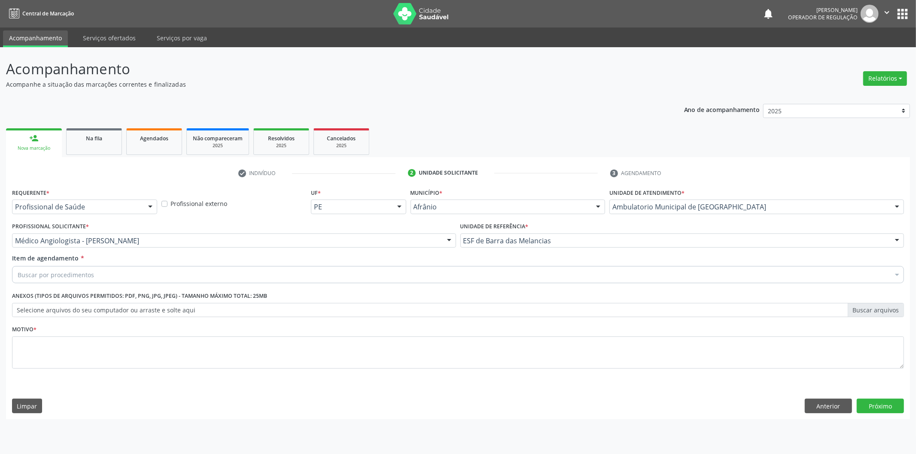
click at [434, 277] on div "Buscar por procedimentos" at bounding box center [458, 274] width 892 height 17
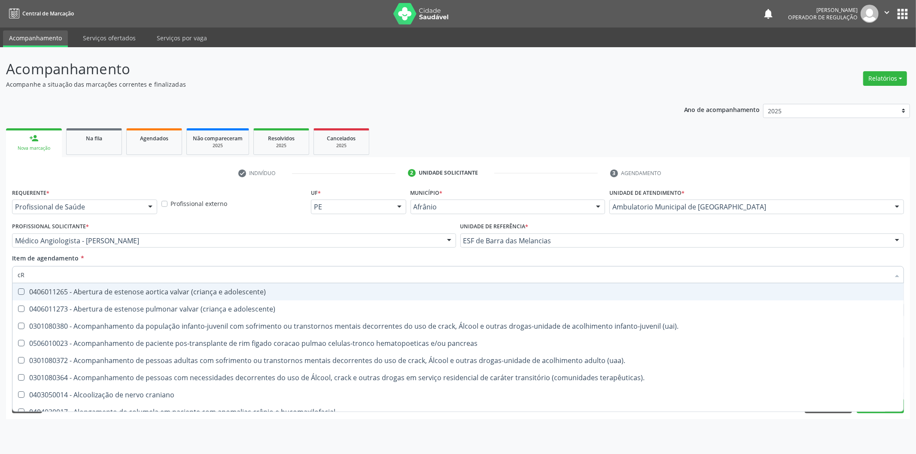
type input "c"
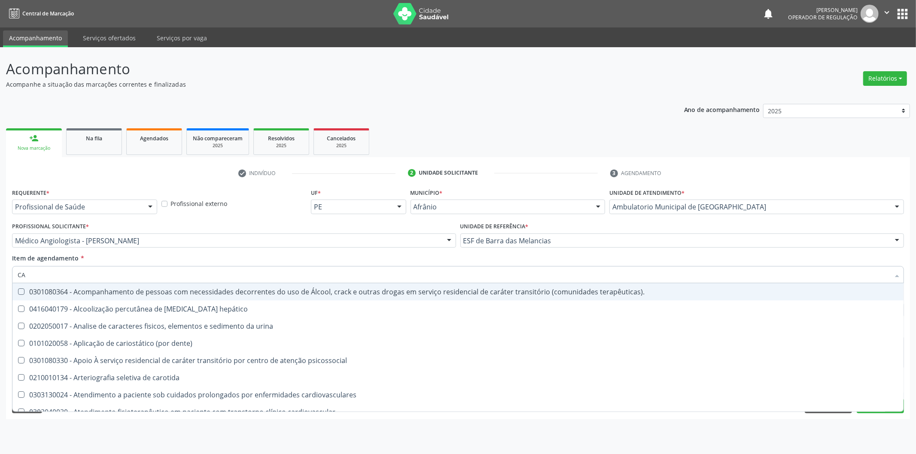
type input "C"
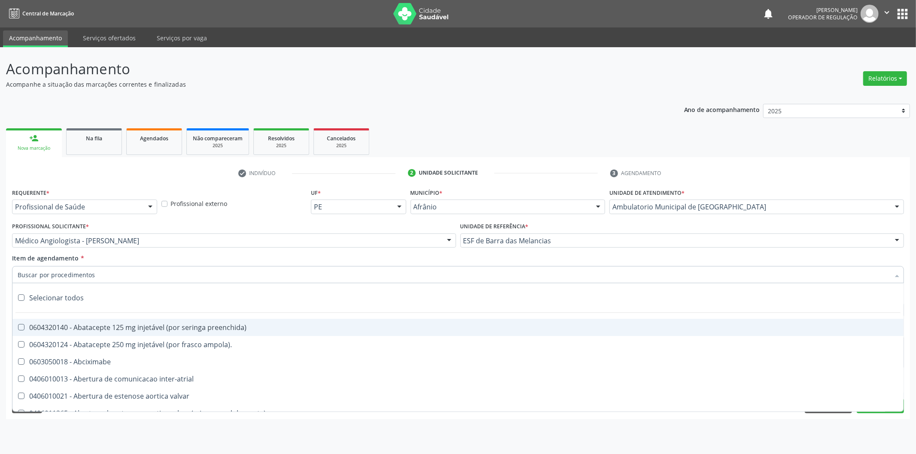
paste input "cirurgião geral"
type input "cirurgião geral"
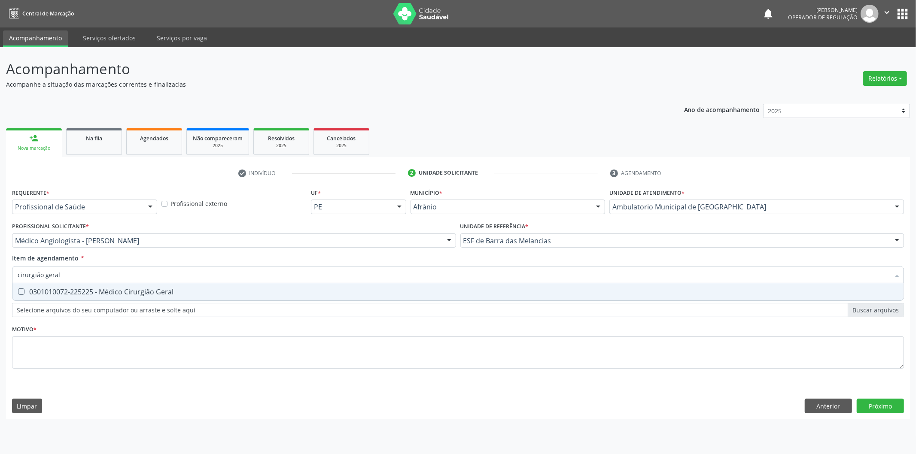
click at [254, 294] on div "0301010072-225225 - Médico Cirurgião Geral" at bounding box center [458, 292] width 881 height 7
click at [238, 271] on input "cirurgião geral" at bounding box center [454, 274] width 872 height 17
click at [228, 289] on div "0301010072-225225 - Médico Cirurgião Geral" at bounding box center [458, 292] width 881 height 7
checkbox Geral "false"
click at [18, 260] on div "Acompanhamento Acompanhe a situação das marcações correntes e finalizadas Relat…" at bounding box center [458, 250] width 916 height 407
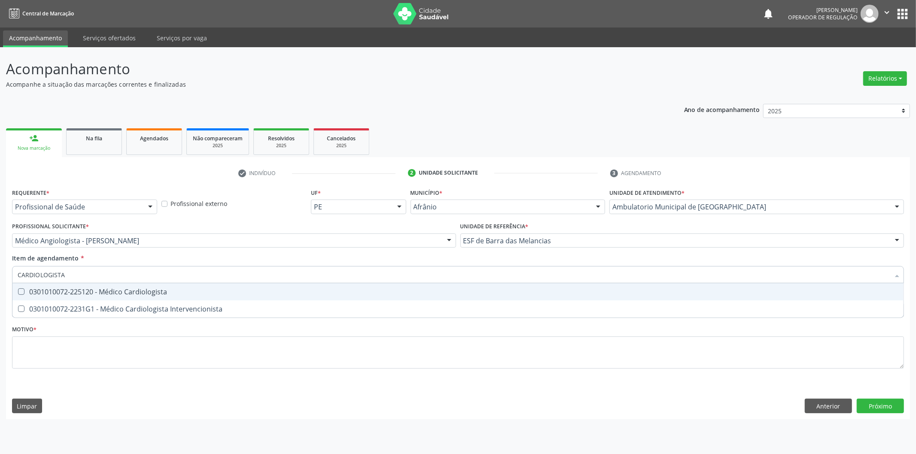
type input "CARDIOLOGISTA"
click at [72, 276] on input "CARDIOLOGISTA" at bounding box center [454, 274] width 872 height 17
drag, startPoint x: 72, startPoint y: 276, endPoint x: 0, endPoint y: 249, distance: 77.0
click at [0, 249] on div "Acompanhamento Acompanhe a situação das marcações correntes e finalizadas Relat…" at bounding box center [458, 250] width 916 height 407
click at [208, 286] on span "0301010072-225120 - Médico Cardiologista" at bounding box center [457, 291] width 891 height 17
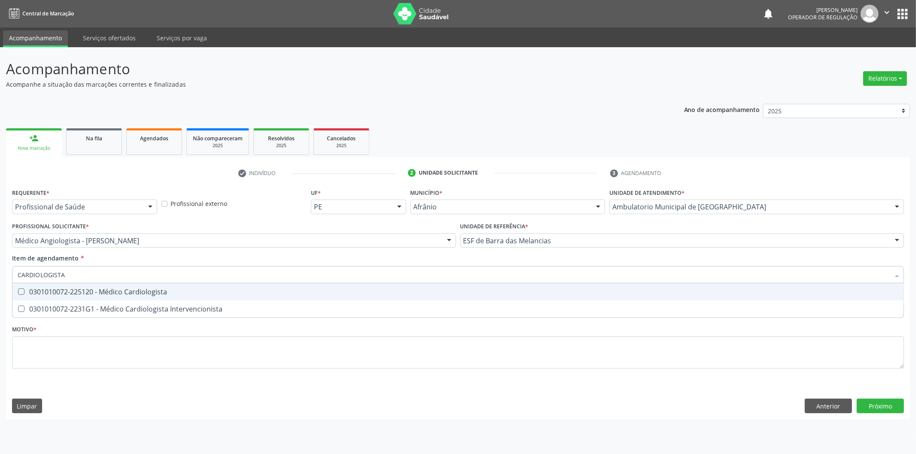
checkbox Cardiologista "true"
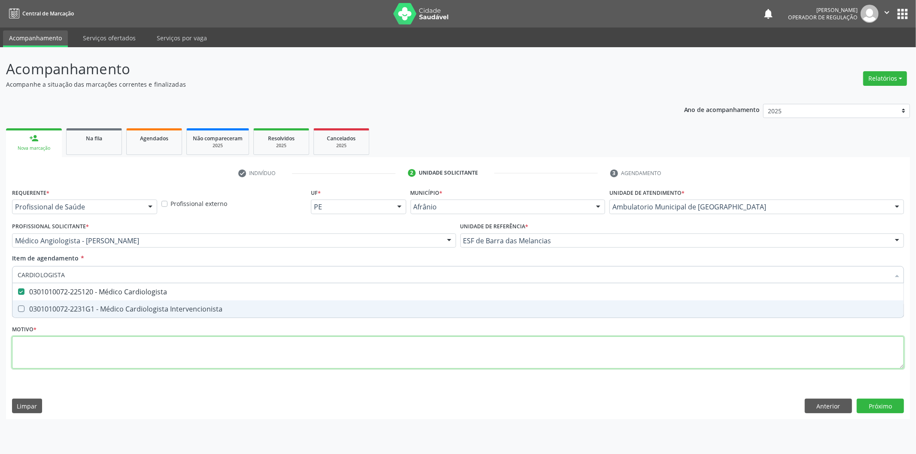
click at [821, 368] on div "Requerente * Profissional de Saúde Profissional de Saúde Paciente Nenhum result…" at bounding box center [458, 283] width 892 height 194
checkbox Intervencionista "true"
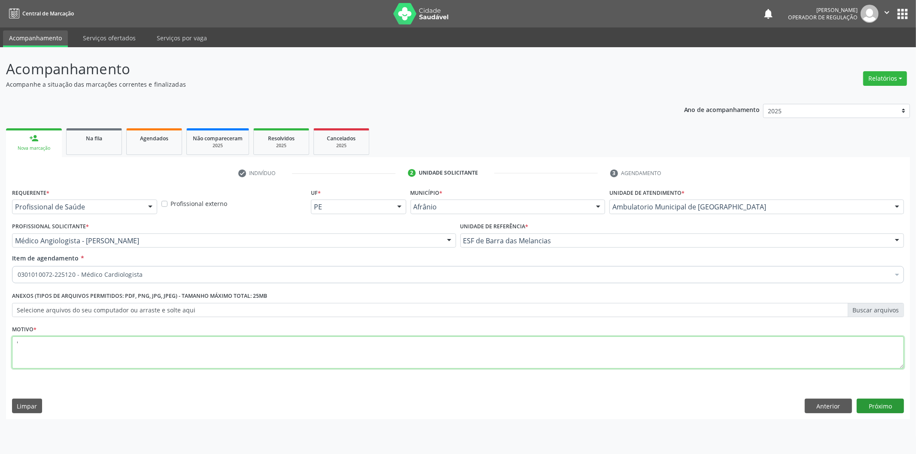
type textarea "'"
click at [893, 408] on button "Próximo" at bounding box center [880, 406] width 47 height 15
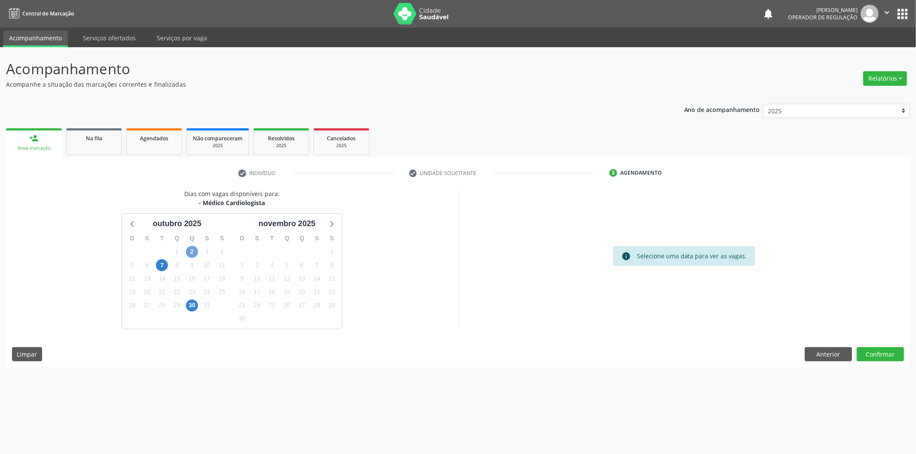
click at [191, 249] on span "2" at bounding box center [192, 252] width 12 height 12
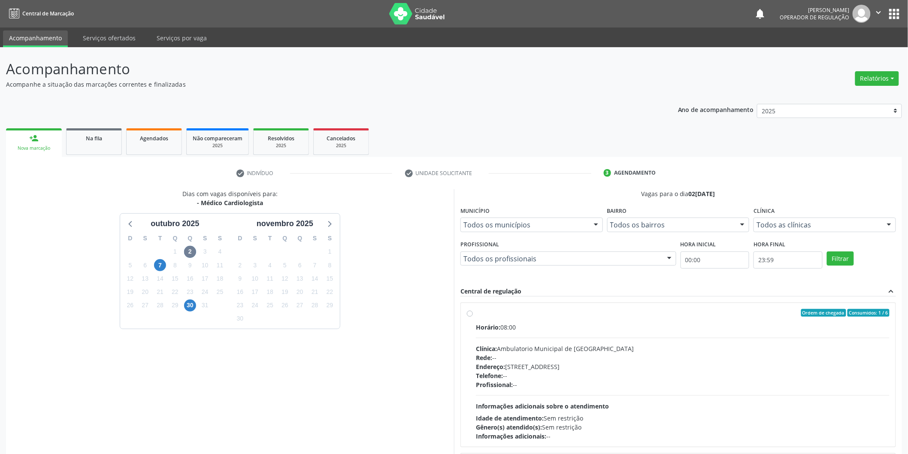
click at [607, 327] on div "Horário: 08:00" at bounding box center [683, 327] width 414 height 9
click at [473, 317] on input "Ordem de chegada Consumidos: 1 / 6 Horário: 08:00 Clínica: Ambulatorio Municipa…" at bounding box center [470, 313] width 6 height 8
radio input "true"
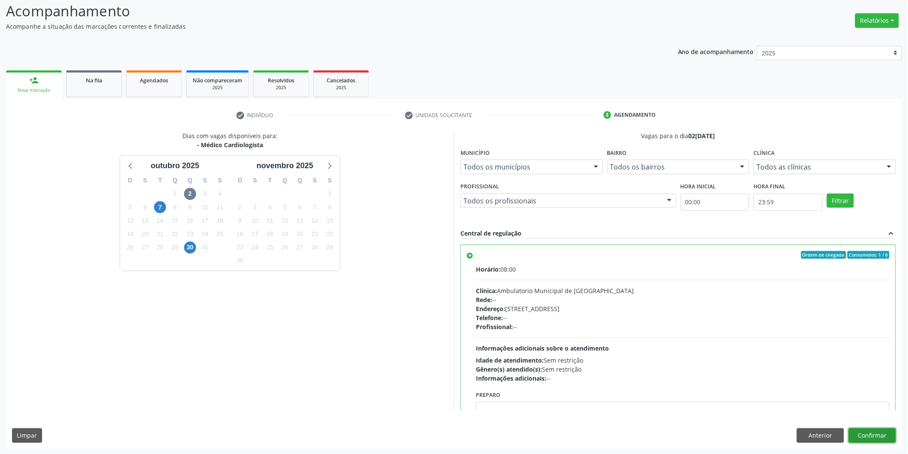
click at [875, 437] on button "Confirmar" at bounding box center [872, 435] width 47 height 15
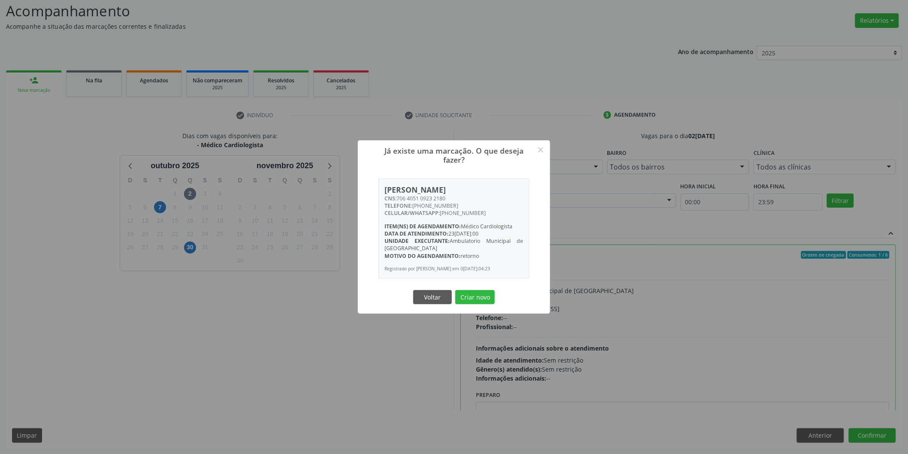
click at [456, 290] on button "Criar novo" at bounding box center [475, 297] width 39 height 15
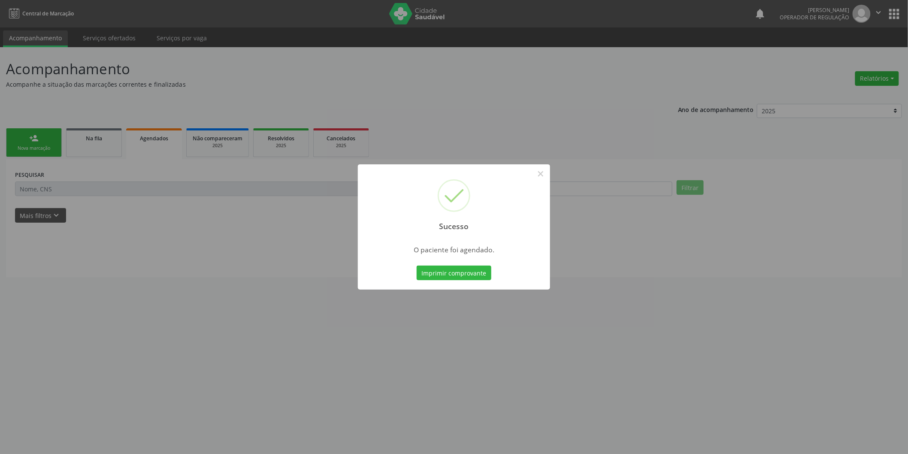
scroll to position [0, 0]
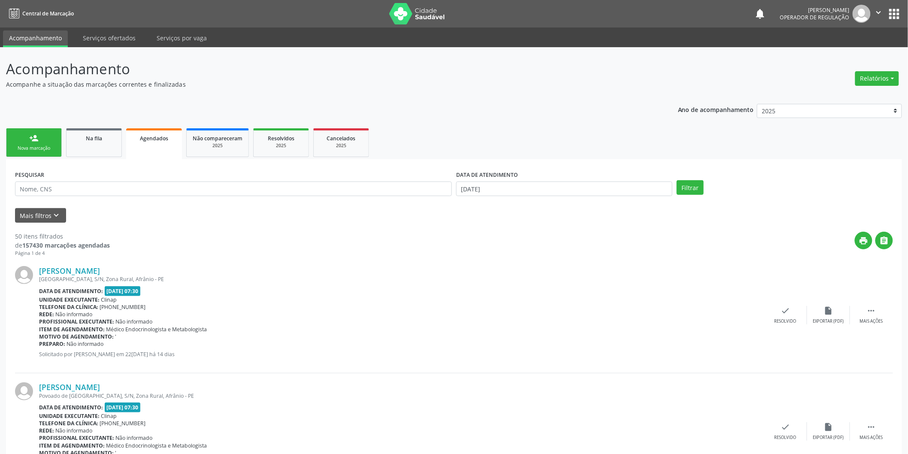
click at [51, 148] on div "Nova marcação" at bounding box center [33, 148] width 43 height 6
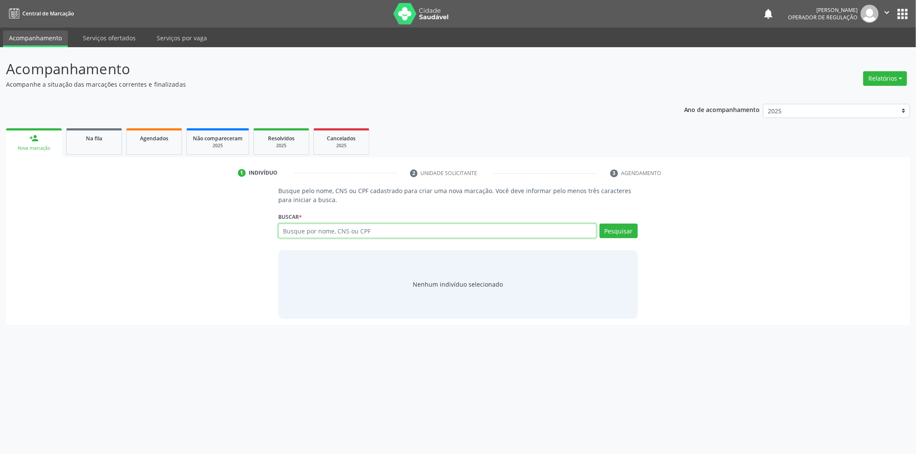
click at [348, 226] on input "text" at bounding box center [437, 231] width 318 height 15
type input "11628043851"
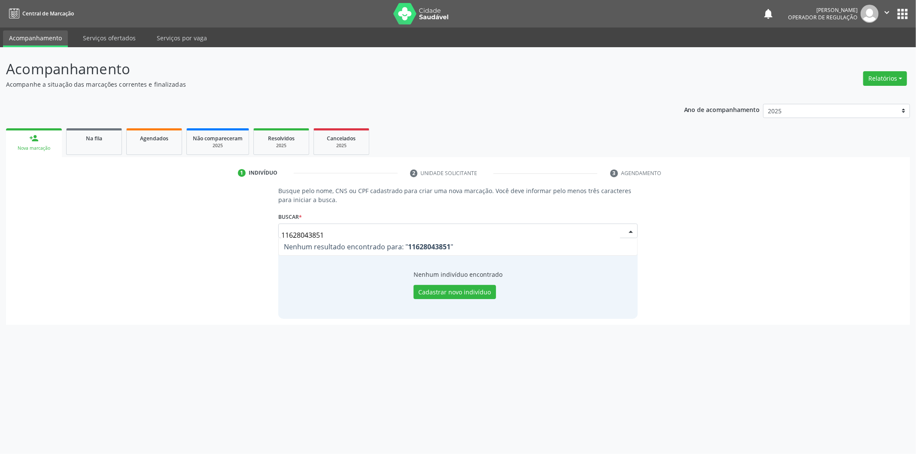
drag, startPoint x: 449, startPoint y: 230, endPoint x: 0, endPoint y: 225, distance: 449.1
click at [0, 225] on div "Acompanhamento Acompanhe a situação das marcações correntes e finalizadas Relat…" at bounding box center [458, 250] width 916 height 407
type input "16628043851"
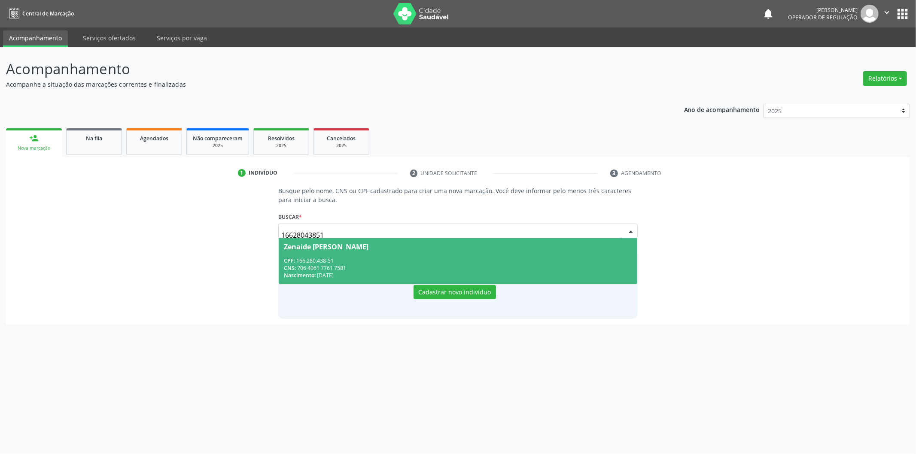
click at [385, 269] on div "CNS: 706 4061 7761 7581" at bounding box center [458, 267] width 348 height 7
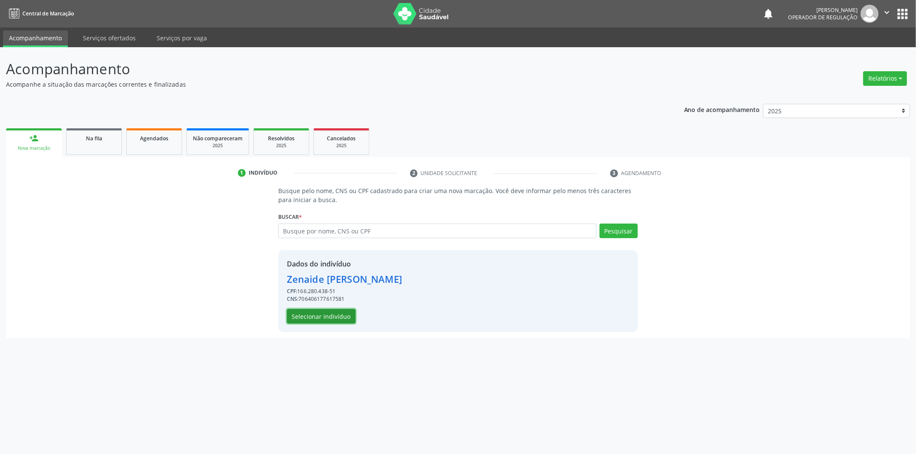
click at [331, 315] on button "Selecionar indivíduo" at bounding box center [321, 316] width 69 height 15
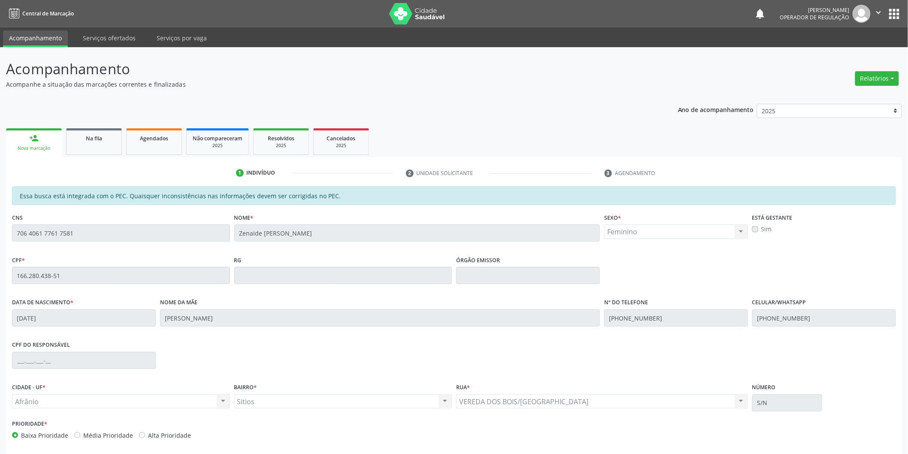
scroll to position [36, 0]
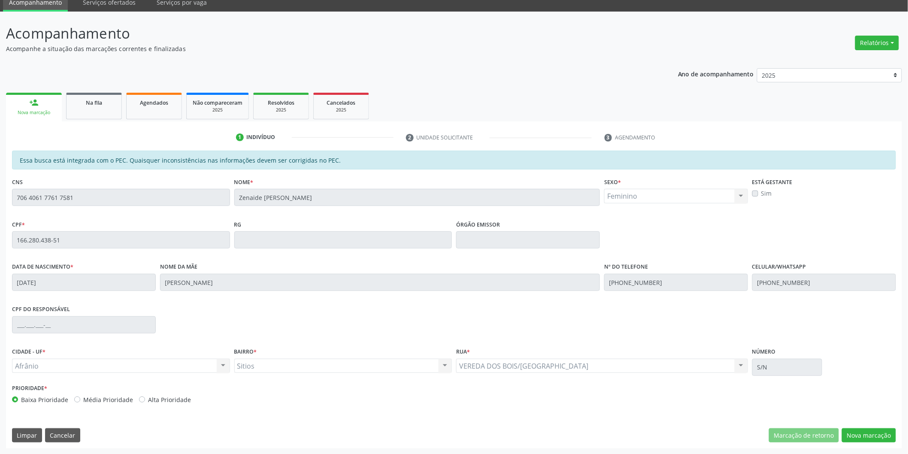
click at [859, 423] on div "Essa busca está integrada com o PEC. Quaisquer inconsistências nas informações …" at bounding box center [454, 300] width 896 height 298
click at [859, 439] on button "Nova marcação" at bounding box center [869, 435] width 54 height 15
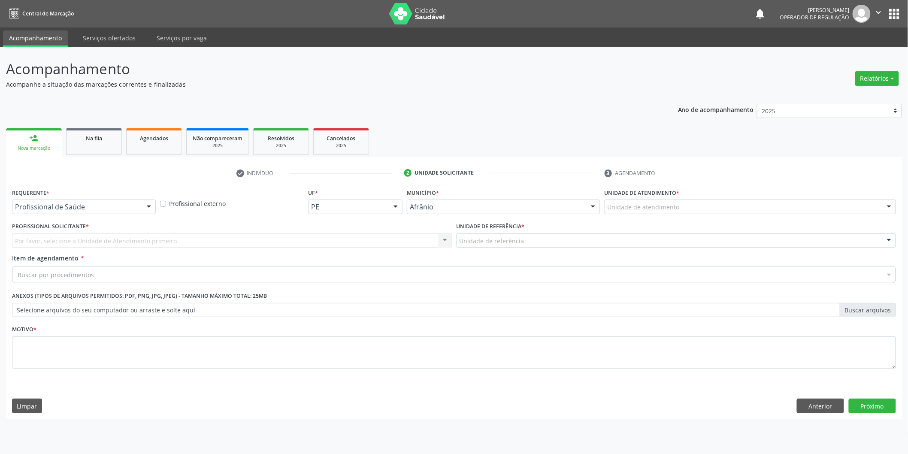
scroll to position [0, 0]
click at [817, 204] on div "Unidade de atendimento" at bounding box center [756, 207] width 295 height 15
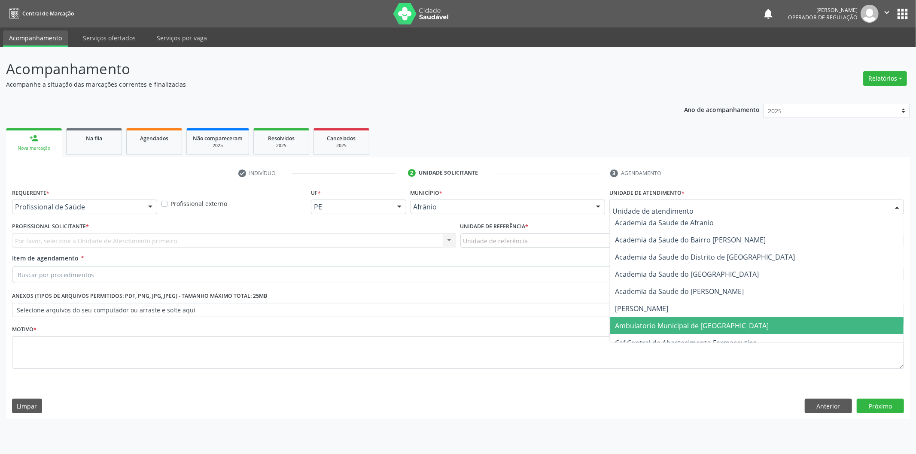
click at [736, 333] on span "Ambulatorio Municipal de [GEOGRAPHIC_DATA]" at bounding box center [757, 325] width 294 height 17
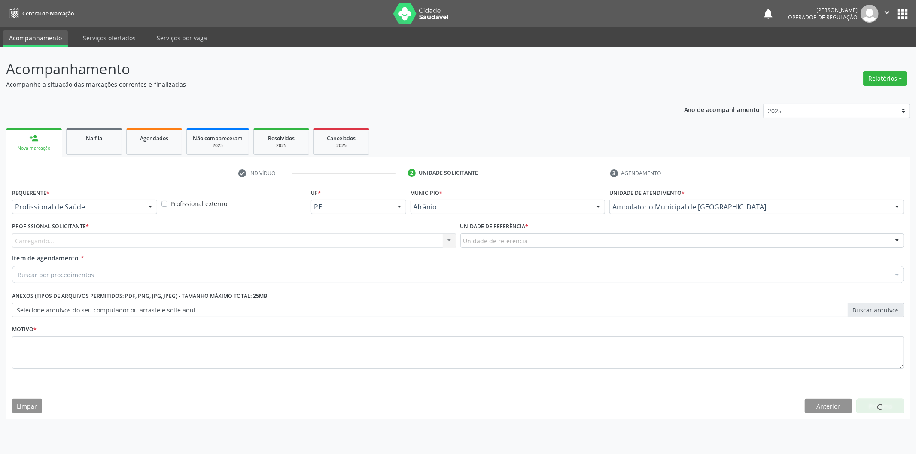
click at [432, 243] on div "Carregando... Nenhum resultado encontrado para: " " Não há nenhuma opção para s…" at bounding box center [234, 241] width 444 height 15
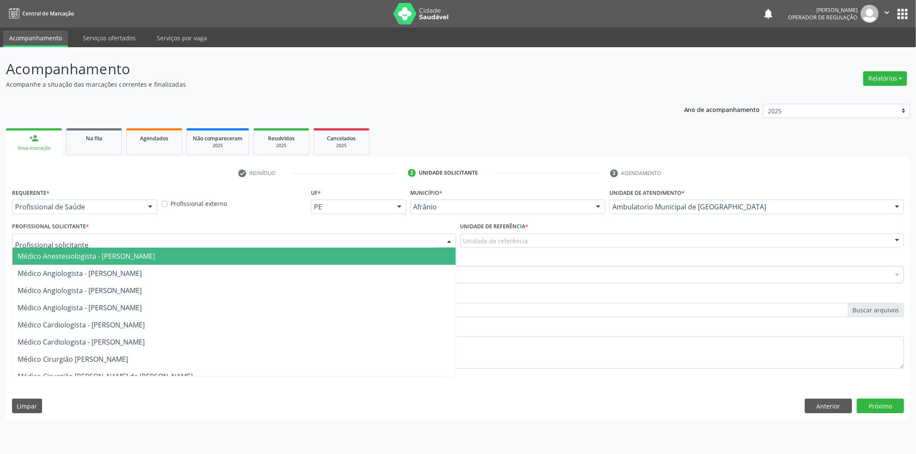
click at [432, 243] on div at bounding box center [234, 241] width 444 height 15
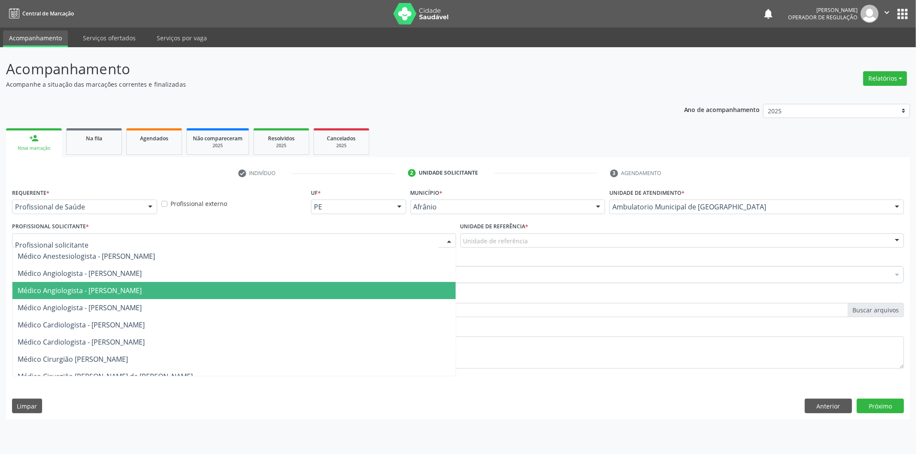
click at [409, 282] on span "Médico Angiologista - [PERSON_NAME]" at bounding box center [233, 290] width 443 height 17
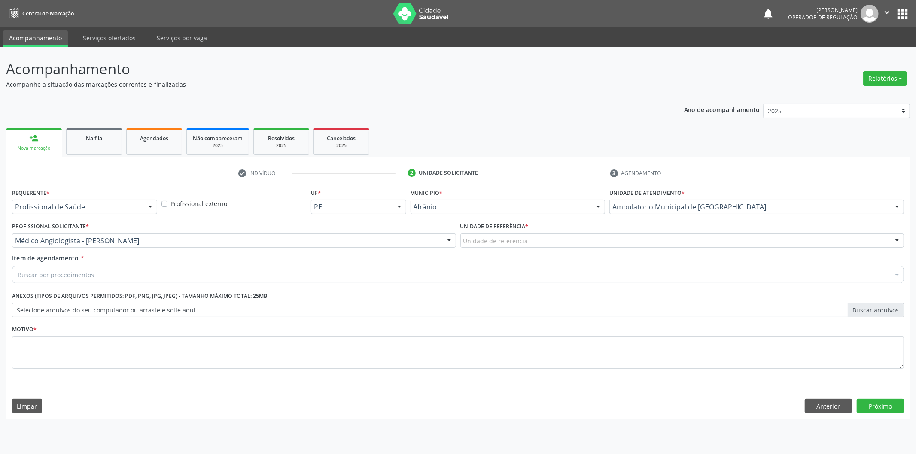
click at [590, 247] on div "Unidade de referência * Unidade de referência ESF de Extrema ESF de Barra das M…" at bounding box center [682, 236] width 448 height 33
click at [568, 289] on div "Requerente * Profissional de Saúde Profissional de Saúde Paciente Nenhum result…" at bounding box center [458, 283] width 892 height 194
click at [577, 241] on div "Unidade de referência" at bounding box center [682, 241] width 444 height 15
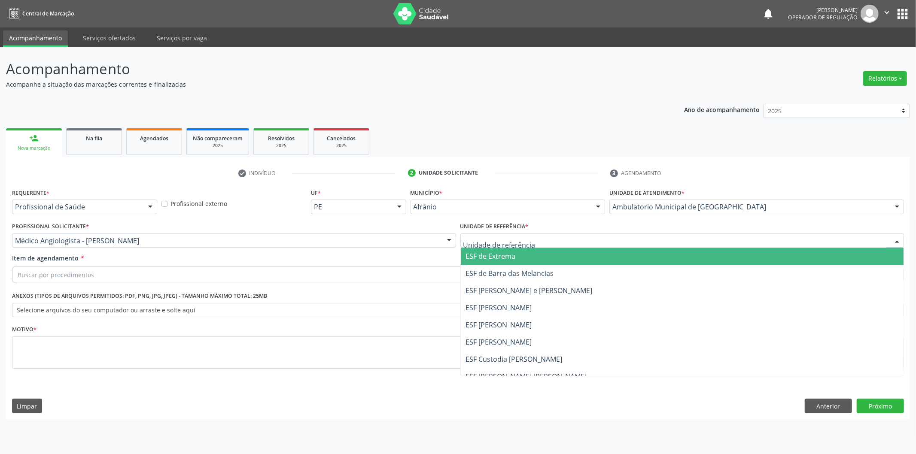
click at [567, 286] on span "ESF [PERSON_NAME] e [PERSON_NAME]" at bounding box center [529, 290] width 127 height 9
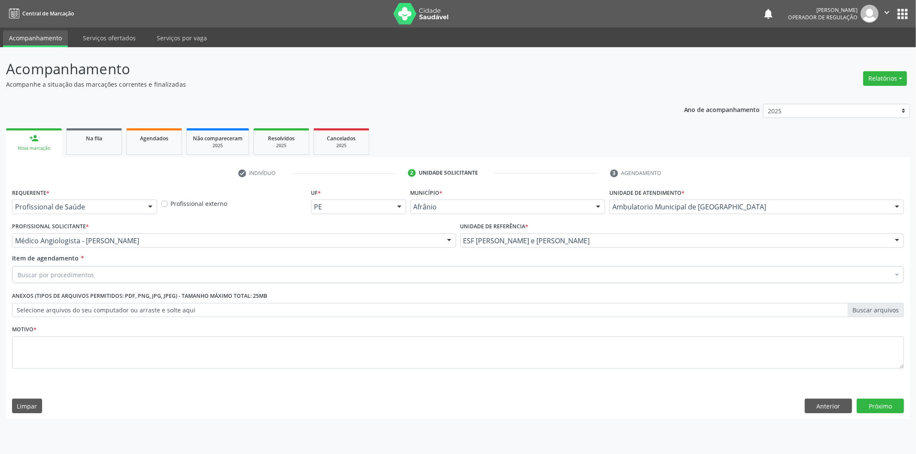
click at [565, 272] on div "Buscar por procedimentos" at bounding box center [458, 274] width 892 height 17
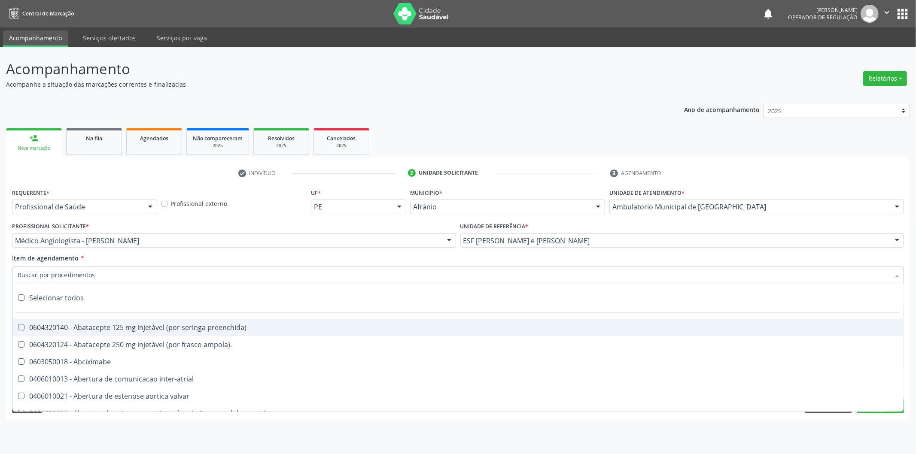
paste input "CARDIOLOGISTA"
type input "CARDIOLOGISTA"
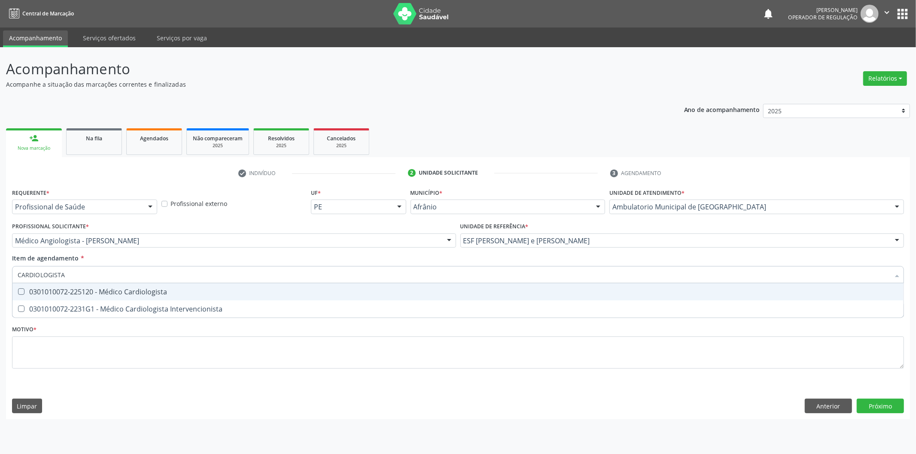
click at [342, 294] on div "0301010072-225120 - Médico Cardiologista" at bounding box center [458, 292] width 881 height 7
checkbox Cardiologista "true"
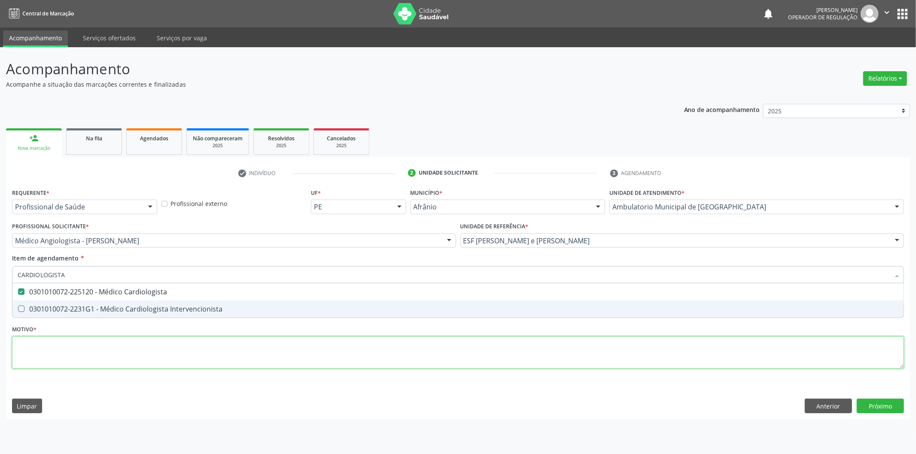
click at [303, 346] on div "Requerente * Profissional de Saúde Profissional de Saúde Paciente Nenhum result…" at bounding box center [458, 283] width 892 height 194
checkbox Intervencionista "true"
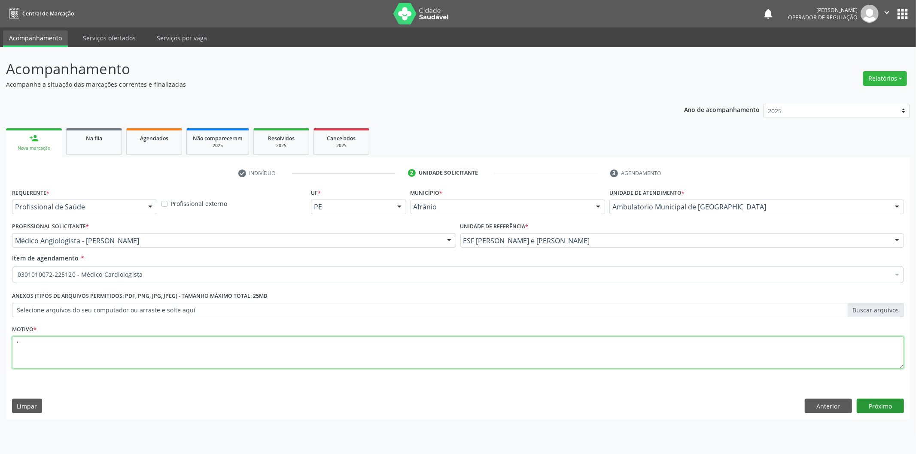
type textarea "'"
click at [886, 404] on button "Próximo" at bounding box center [880, 406] width 47 height 15
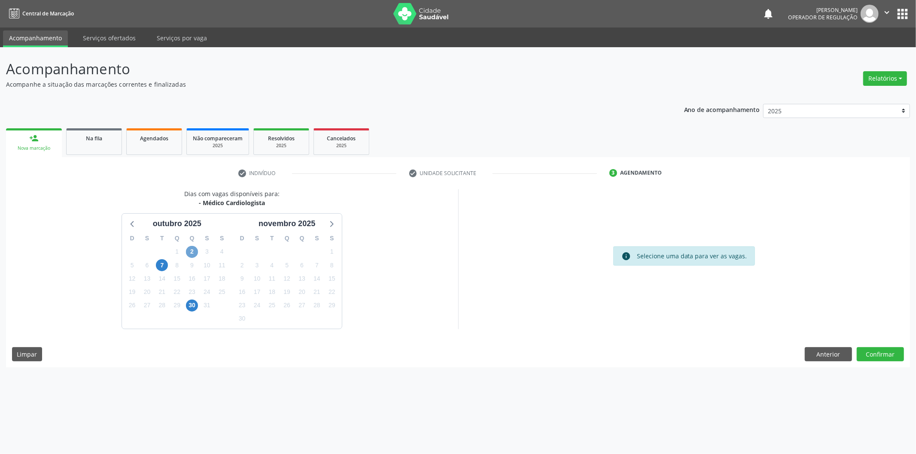
click at [191, 252] on span "2" at bounding box center [192, 252] width 12 height 12
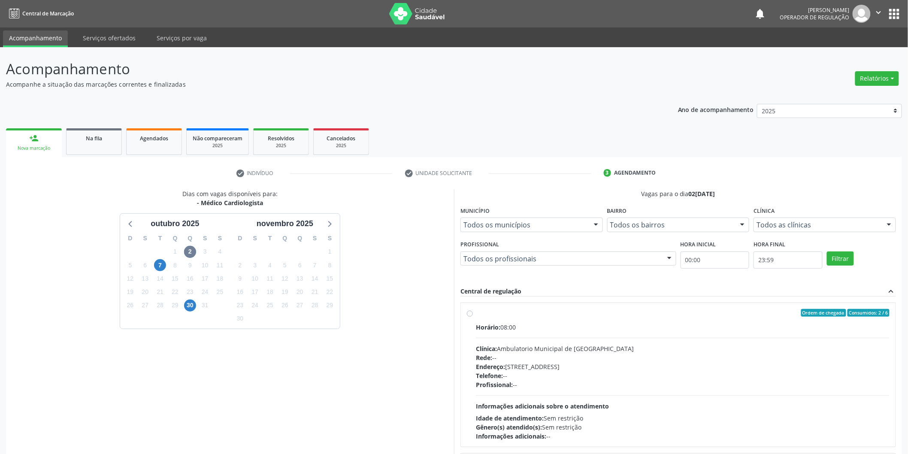
click at [516, 316] on label "Ordem de chegada Consumidos: 2 / 6 Horário: 08:00 Clínica: Ambulatorio Municipa…" at bounding box center [683, 375] width 414 height 132
click at [473, 316] on input "Ordem de chegada Consumidos: 2 / 6 Horário: 08:00 Clínica: Ambulatorio Municipa…" at bounding box center [470, 313] width 6 height 8
radio input "true"
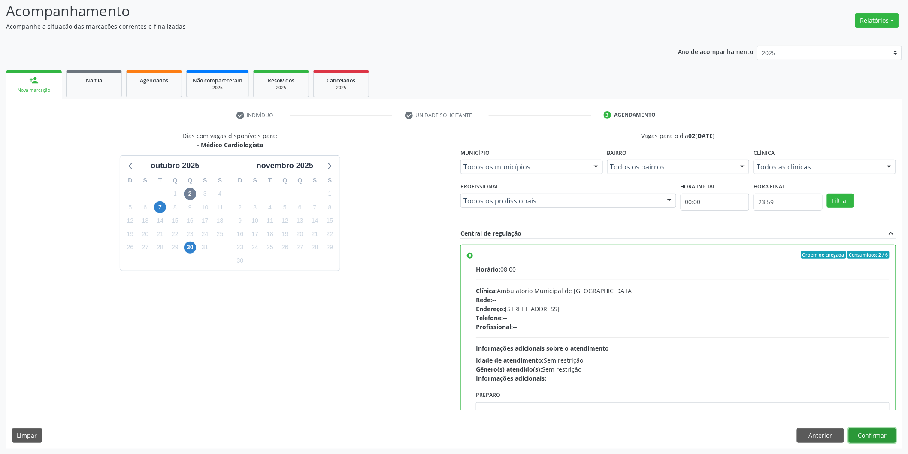
click at [859, 433] on button "Confirmar" at bounding box center [872, 435] width 47 height 15
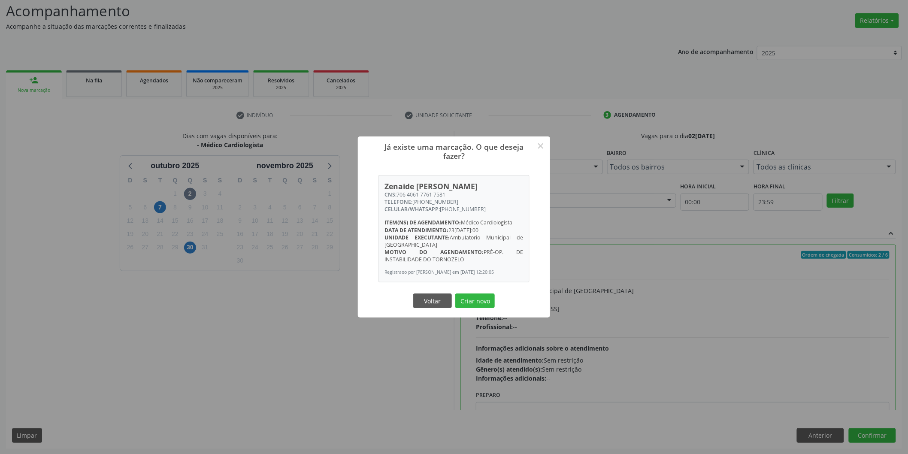
click at [496, 310] on div "Voltar Criar novo" at bounding box center [454, 301] width 86 height 18
click at [480, 304] on button "Criar novo" at bounding box center [475, 301] width 39 height 15
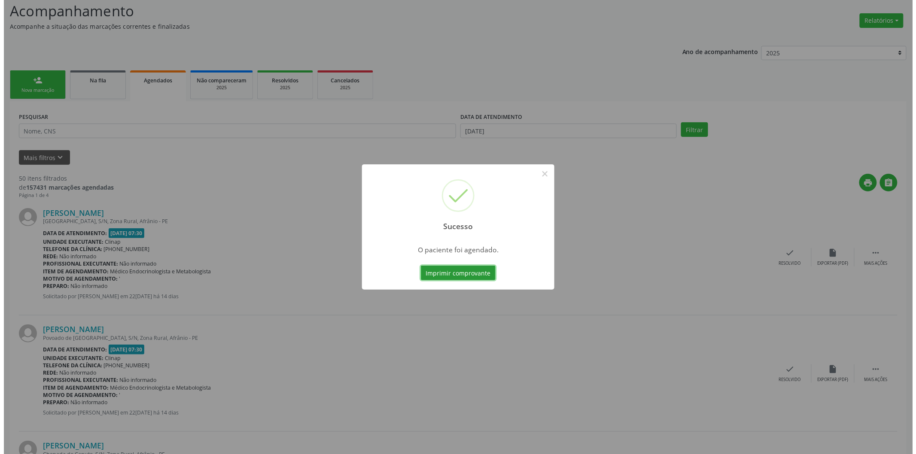
scroll to position [0, 0]
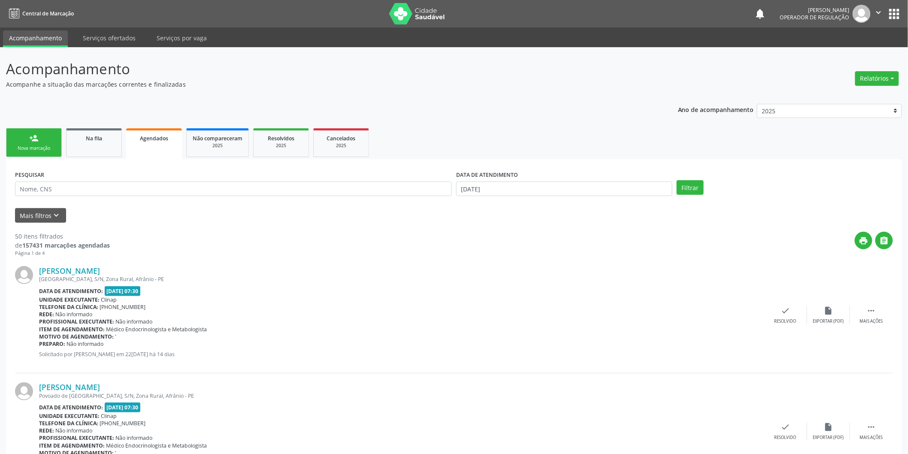
click at [46, 140] on link "person_add Nova marcação" at bounding box center [34, 142] width 56 height 29
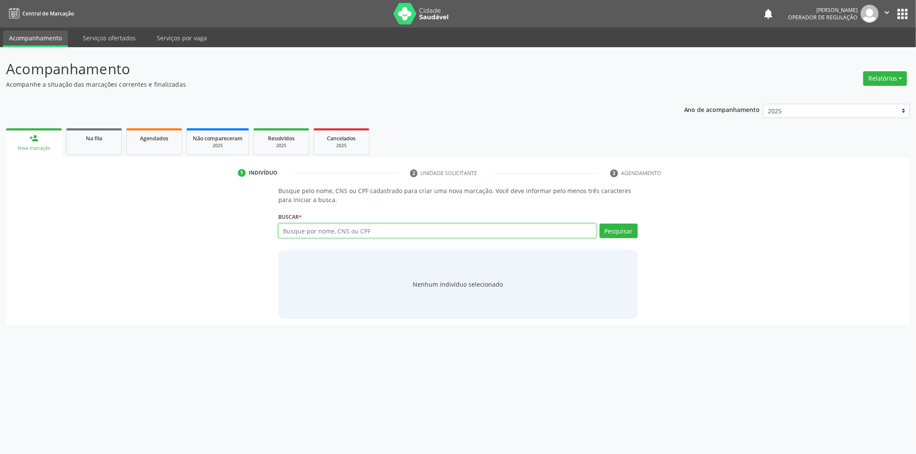
click at [349, 229] on input "text" at bounding box center [437, 231] width 318 height 15
type input "20437632820"
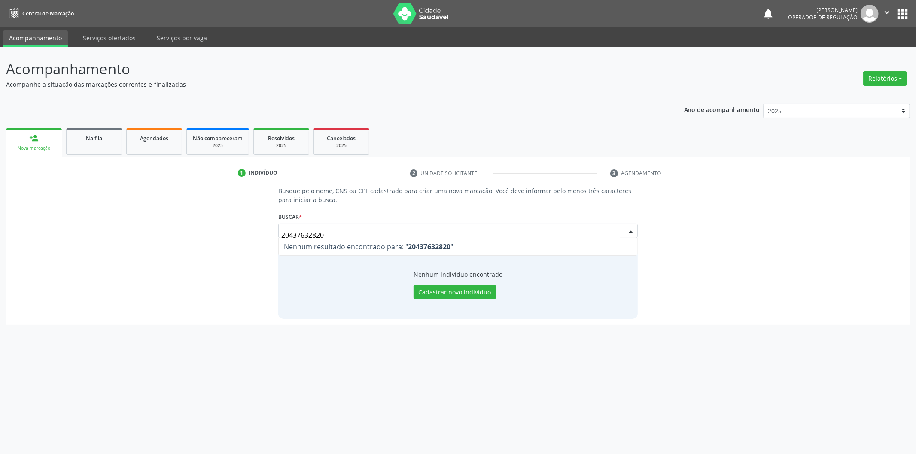
drag, startPoint x: 385, startPoint y: 240, endPoint x: 261, endPoint y: 236, distance: 124.2
click at [261, 236] on div "Busque pelo nome, CNS ou CPF cadastrado para criar uma nova marcação. Você deve…" at bounding box center [458, 252] width 892 height 132
drag, startPoint x: 379, startPoint y: 227, endPoint x: 207, endPoint y: 226, distance: 171.7
click at [207, 226] on div "Busque pelo nome, CNS ou CPF cadastrado para criar uma nova marcação. Você deve…" at bounding box center [458, 252] width 892 height 132
type input "20437632820"
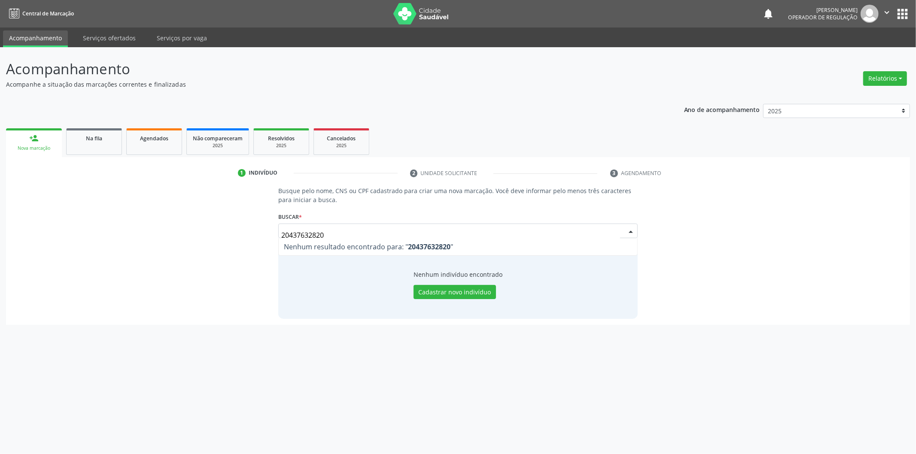
drag, startPoint x: 414, startPoint y: 234, endPoint x: 205, endPoint y: 234, distance: 209.5
click at [205, 234] on div "Busque pelo nome, CNS ou CPF cadastrado para criar uma nova marcação. Você deve…" at bounding box center [458, 252] width 892 height 132
type input "[PERSON_NAME]"
click at [630, 236] on button "Pesquisar" at bounding box center [618, 231] width 38 height 15
click at [628, 230] on button "Pesquisar" at bounding box center [618, 231] width 38 height 15
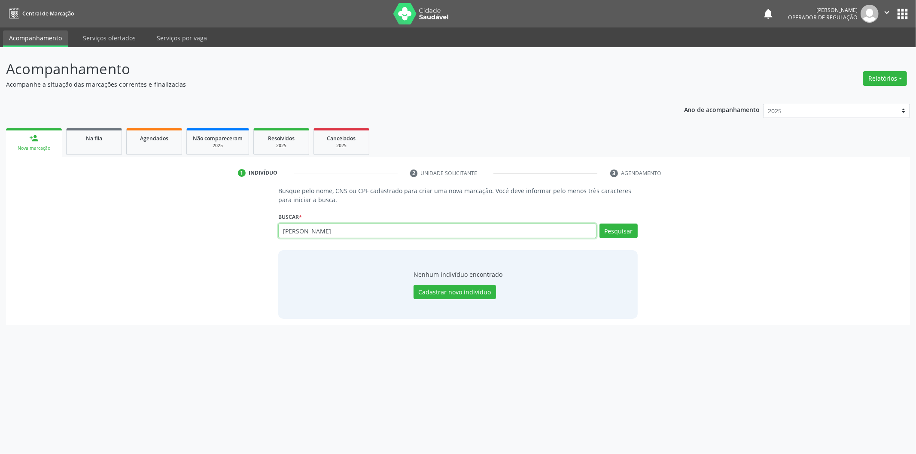
drag, startPoint x: 391, startPoint y: 225, endPoint x: 101, endPoint y: 238, distance: 290.1
click at [101, 238] on div "Busque pelo nome, CNS ou CPF cadastrado para criar uma nova marcação. Você deve…" at bounding box center [458, 252] width 892 height 132
click at [403, 15] on img at bounding box center [421, 13] width 56 height 21
